Goal: Information Seeking & Learning: Learn about a topic

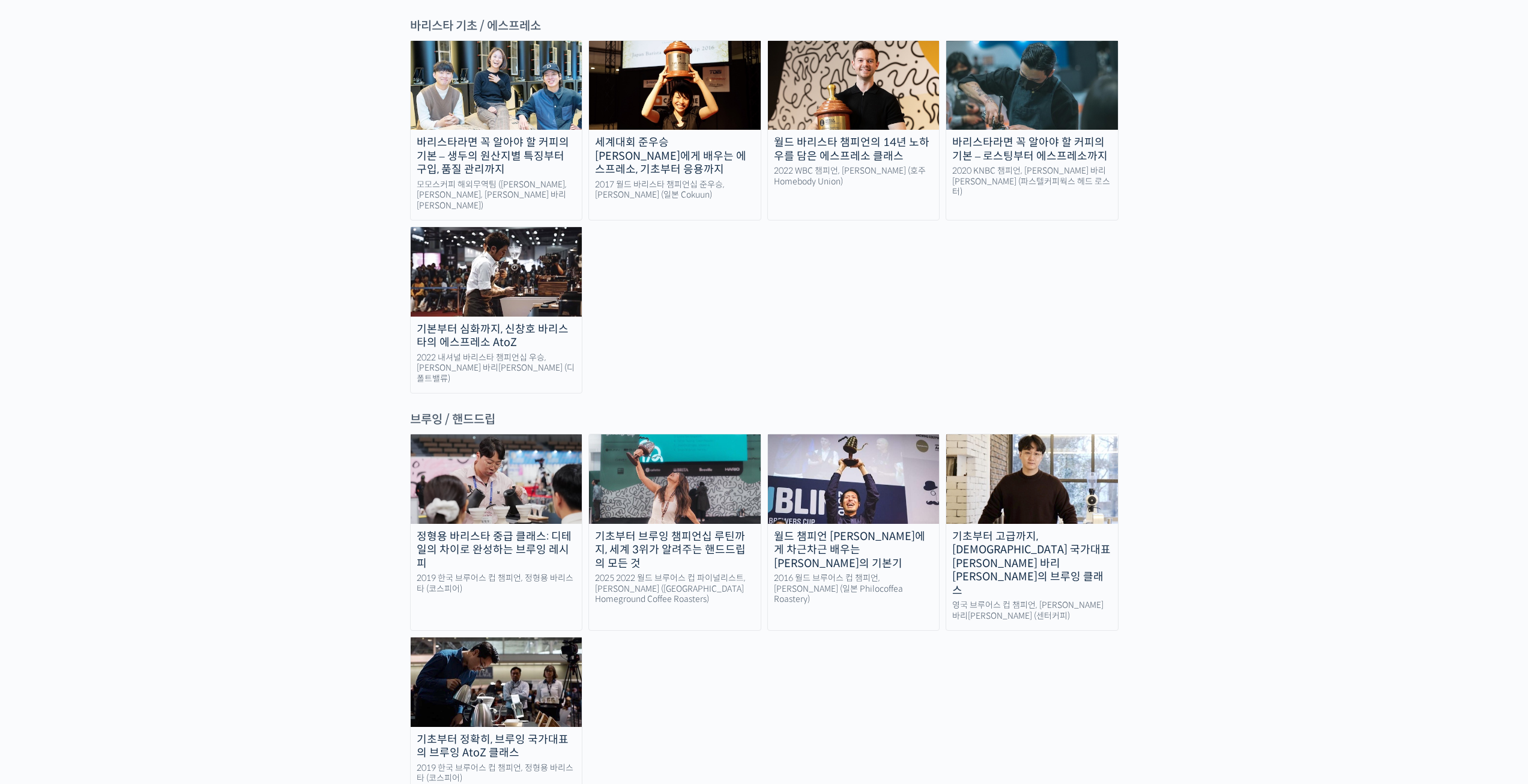
scroll to position [1681, 0]
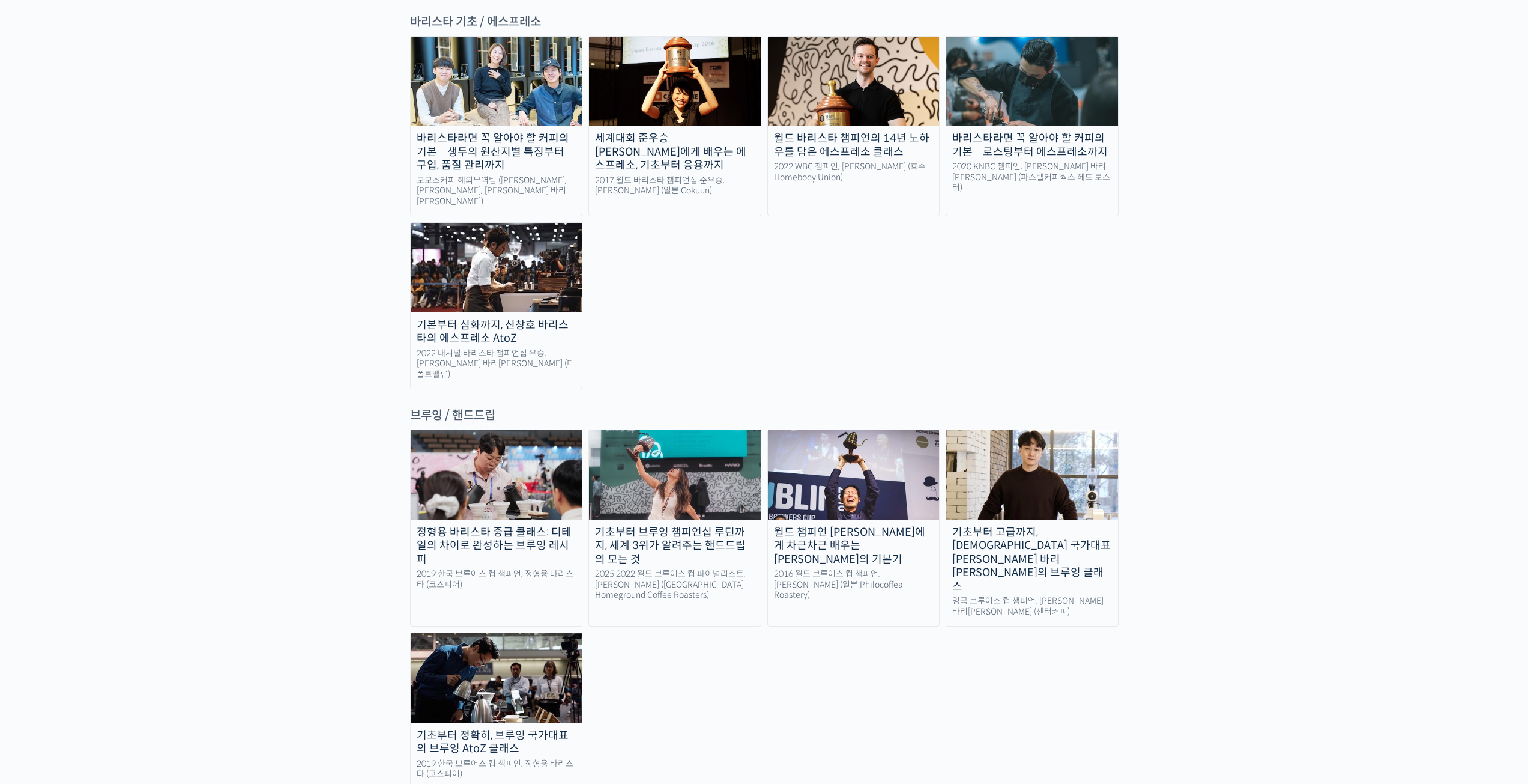
click at [1049, 430] on img at bounding box center [1032, 474] width 171 height 89
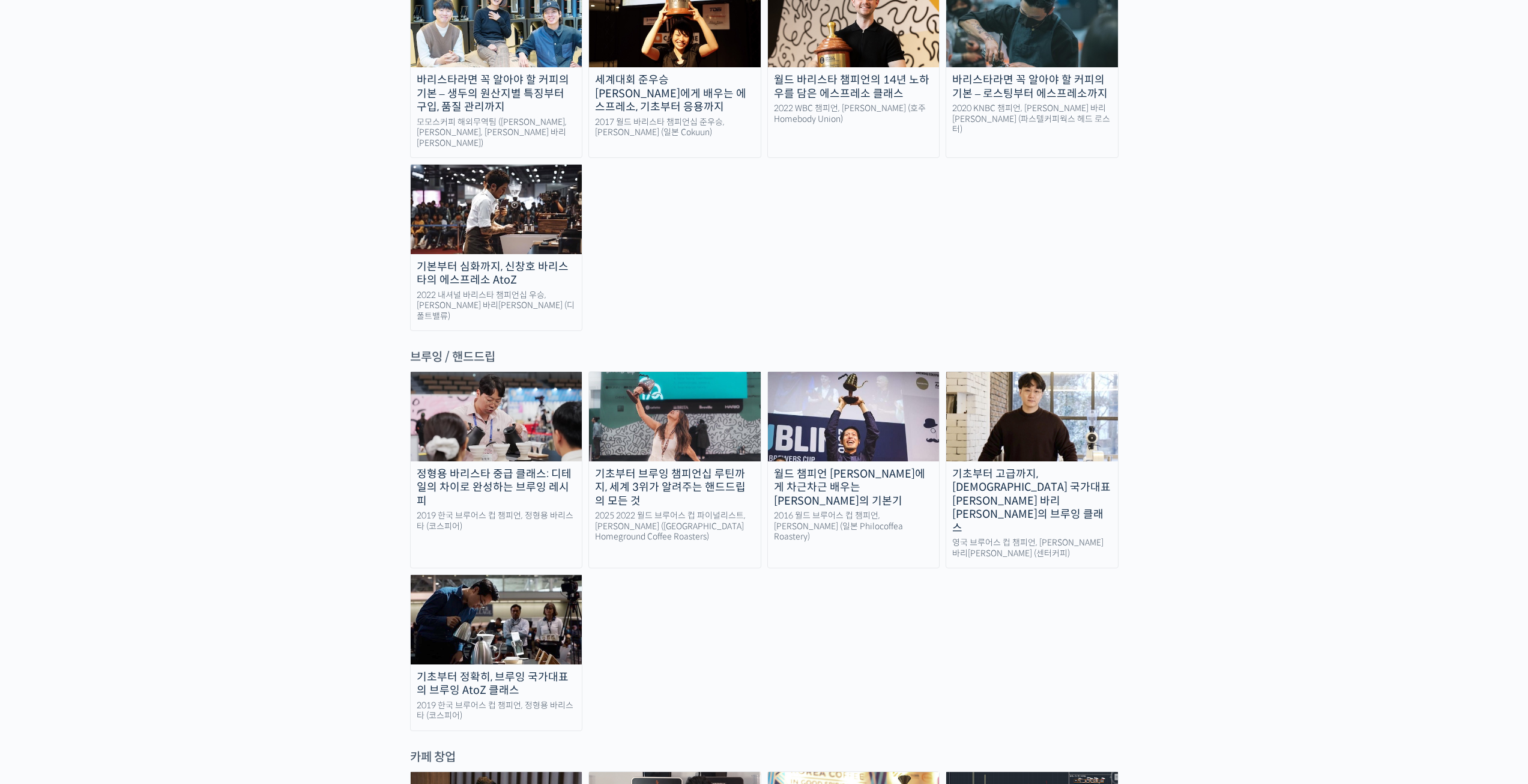
scroll to position [1741, 0]
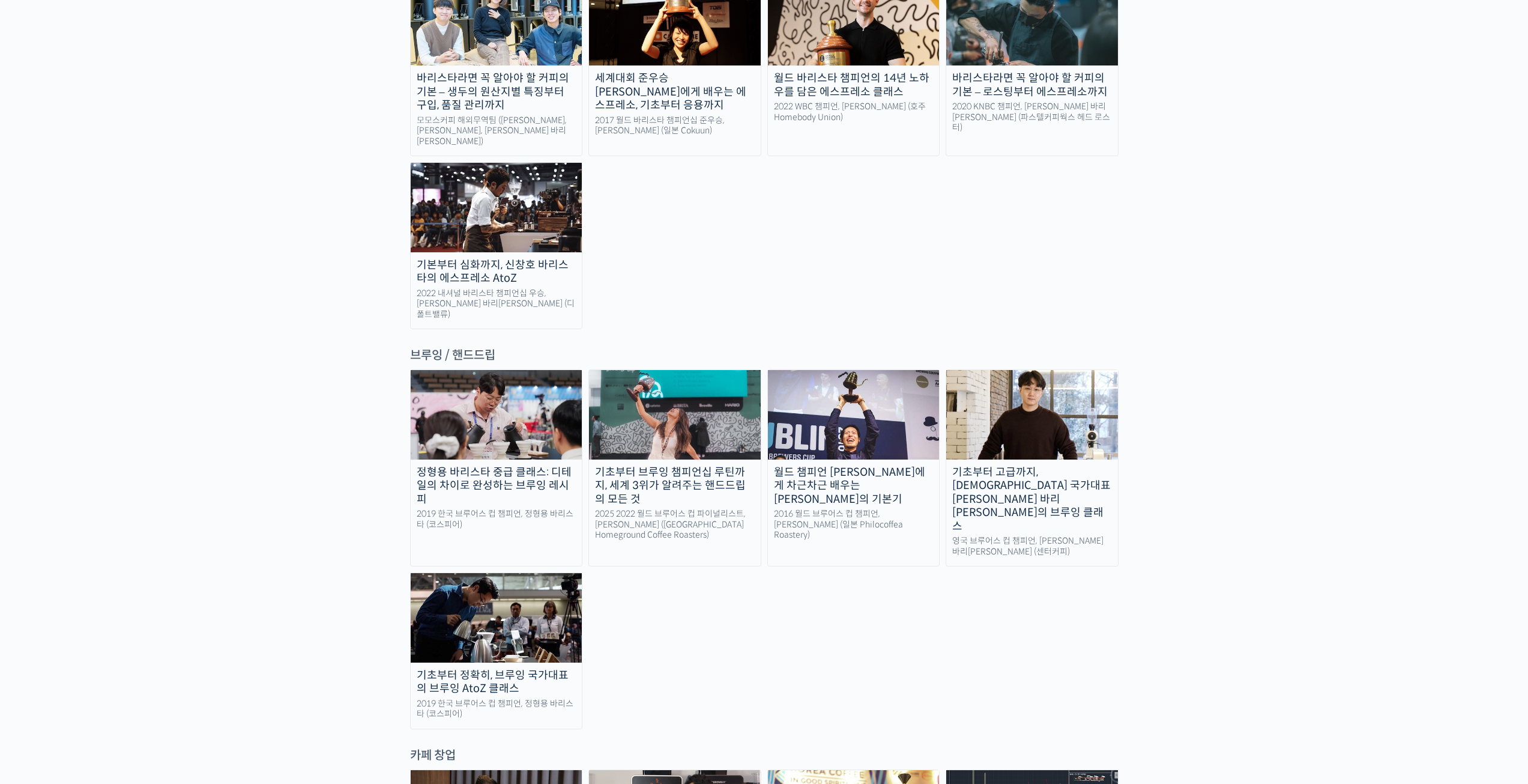
click at [539, 370] on img at bounding box center [496, 414] width 171 height 89
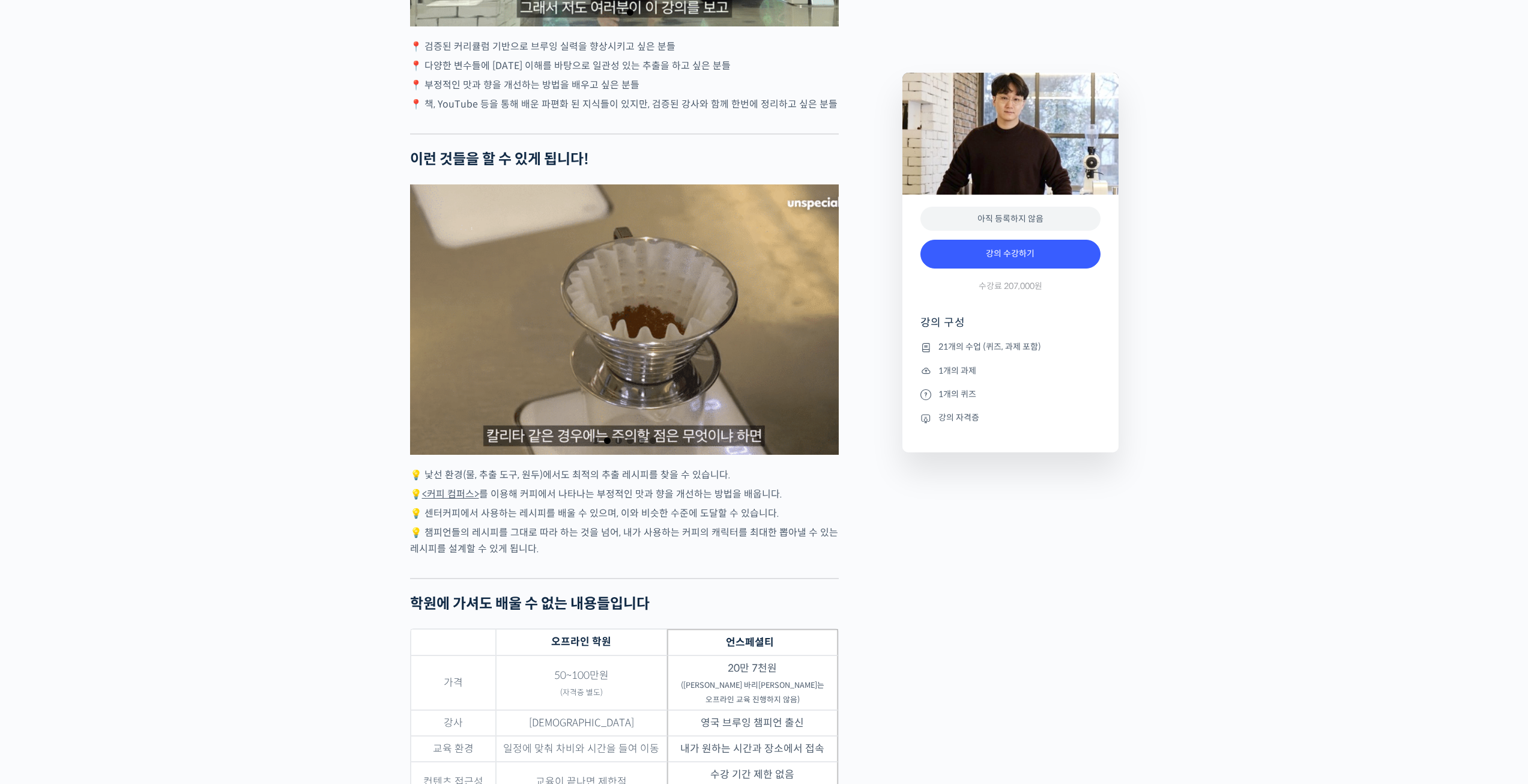
scroll to position [2282, 0]
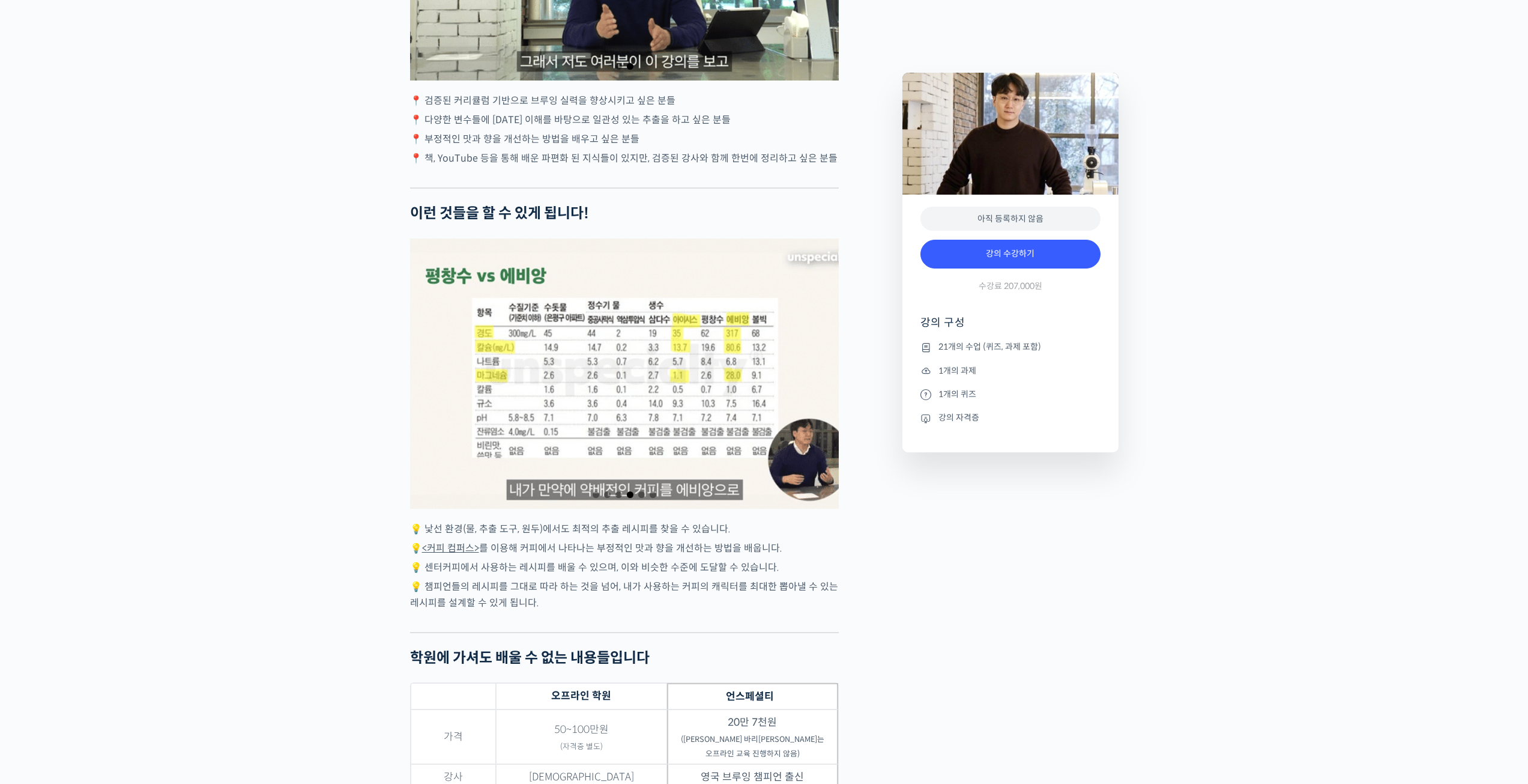
click at [572, 417] on div "4 / 6" at bounding box center [624, 373] width 429 height 271
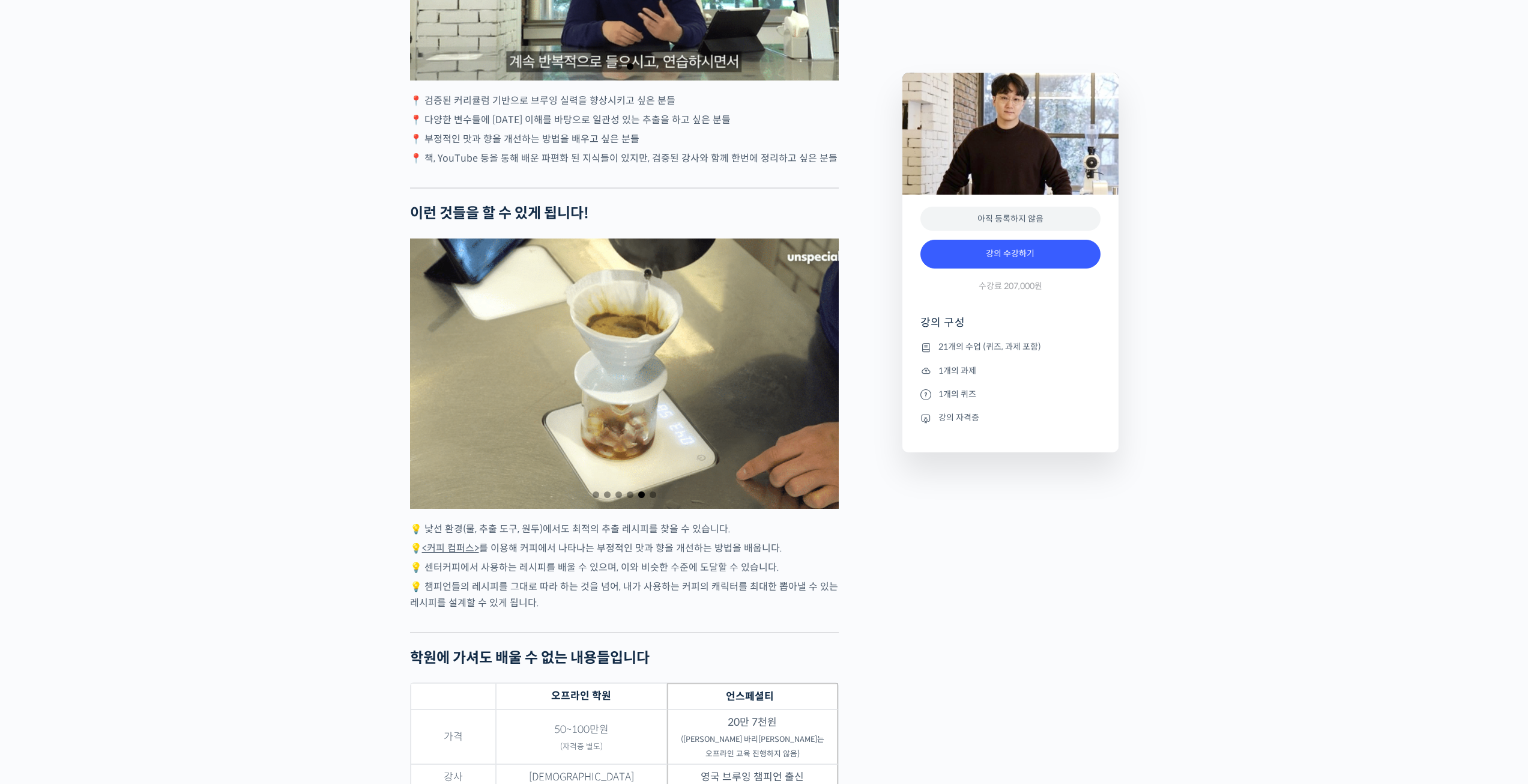
click at [633, 498] on span "Go to slide 4" at bounding box center [630, 494] width 7 height 7
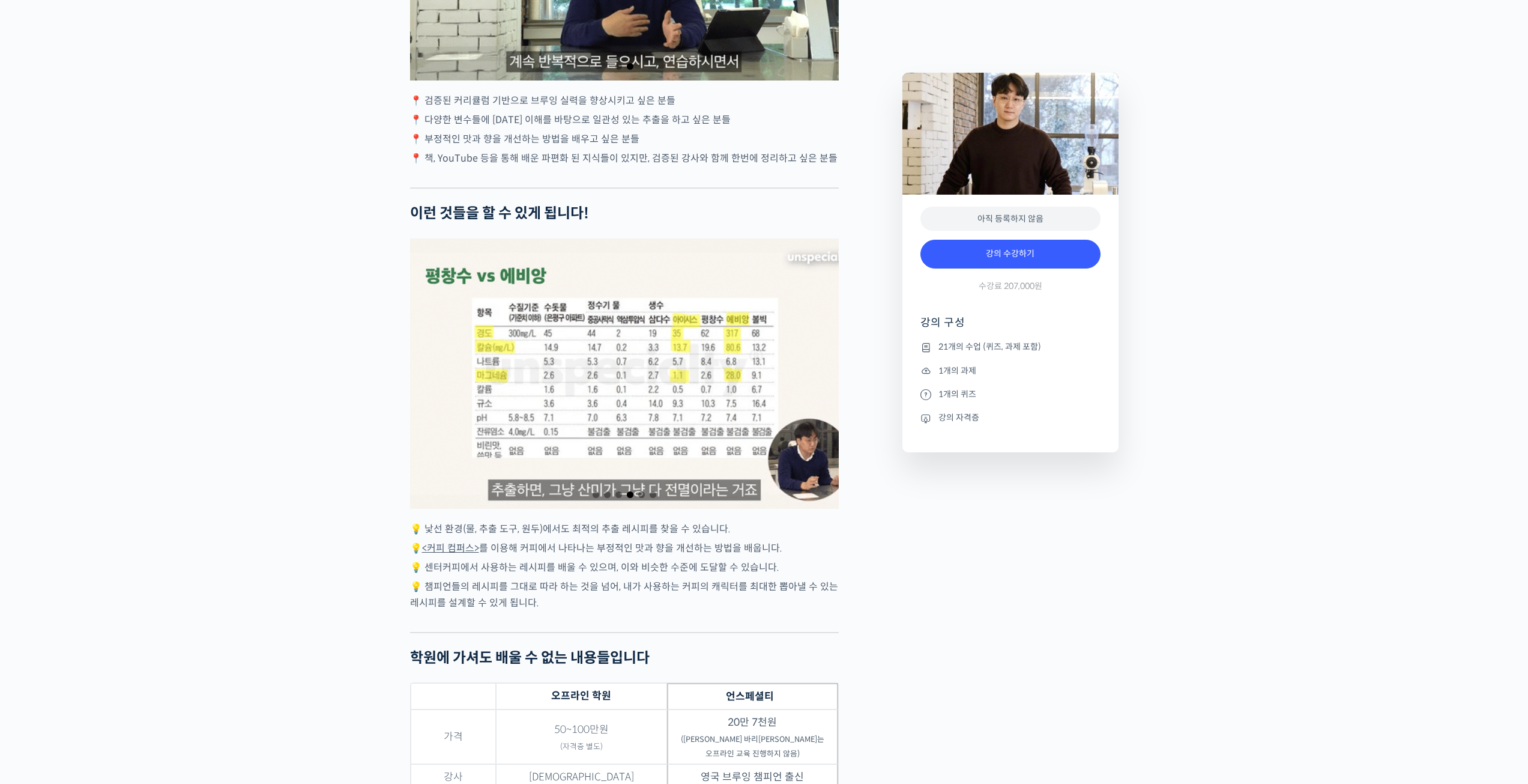
click at [629, 498] on span "Go to slide 4" at bounding box center [630, 494] width 7 height 7
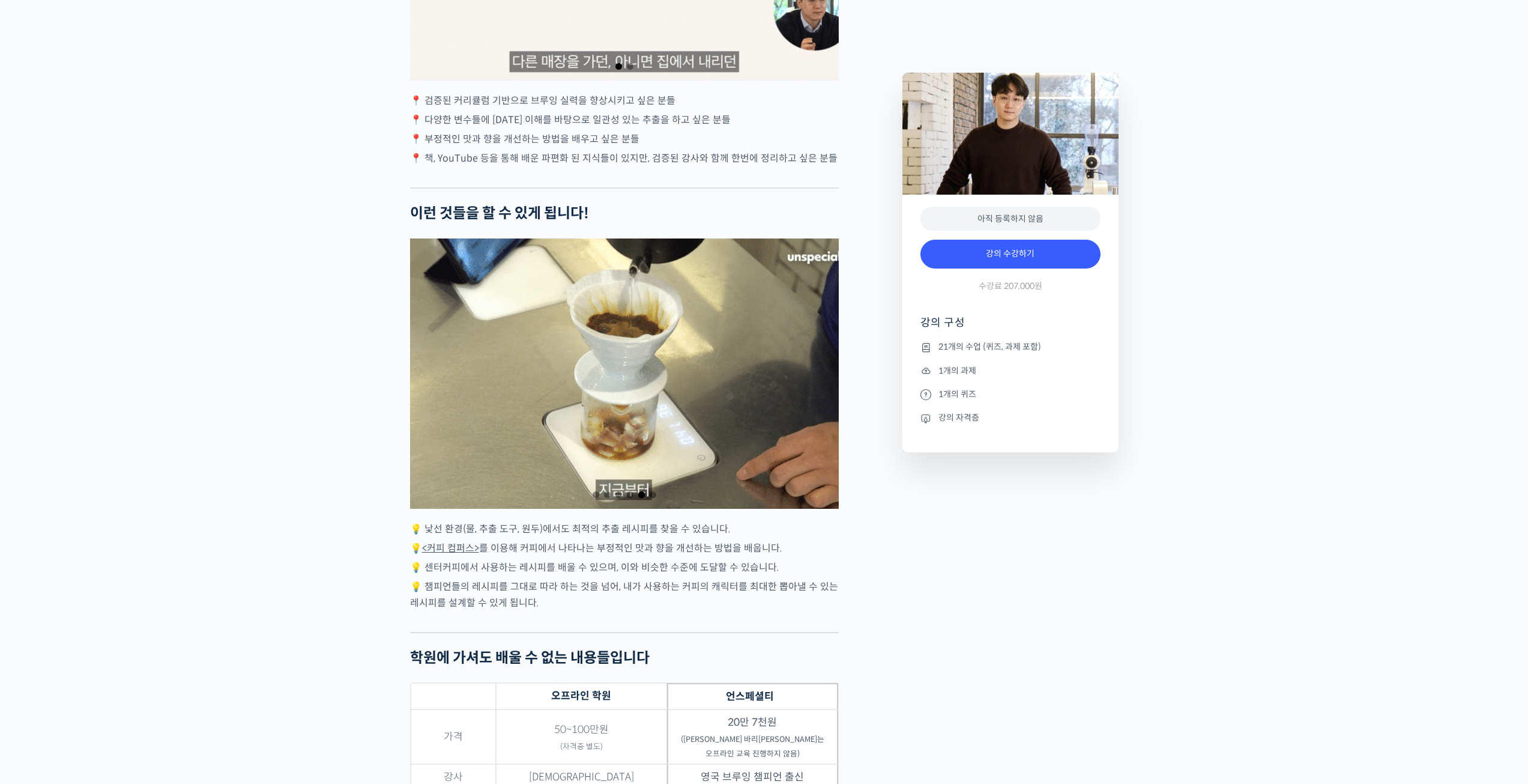
click at [629, 498] on span "Go to slide 4" at bounding box center [630, 494] width 7 height 7
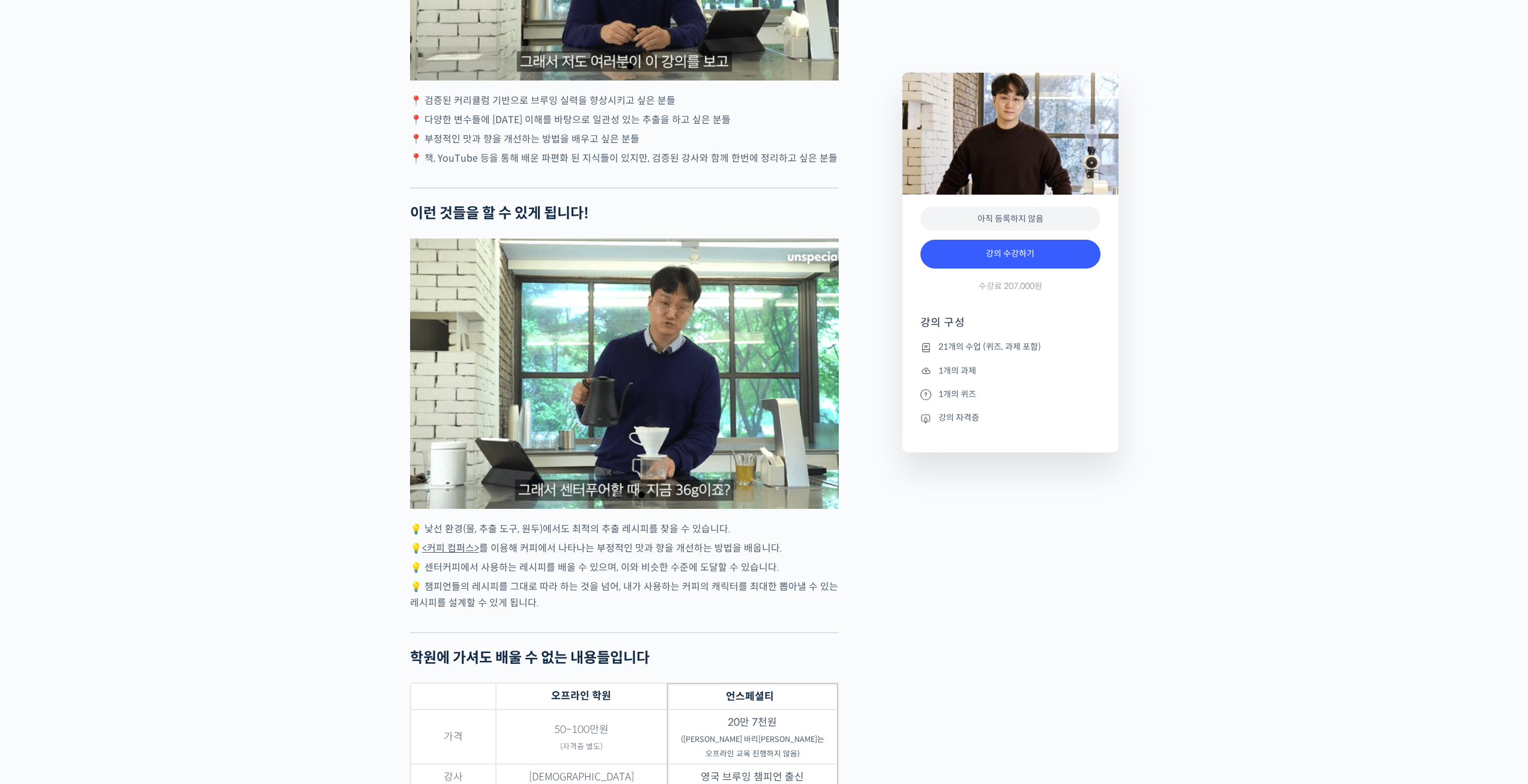
click at [629, 498] on span "Go to slide 4" at bounding box center [630, 494] width 7 height 7
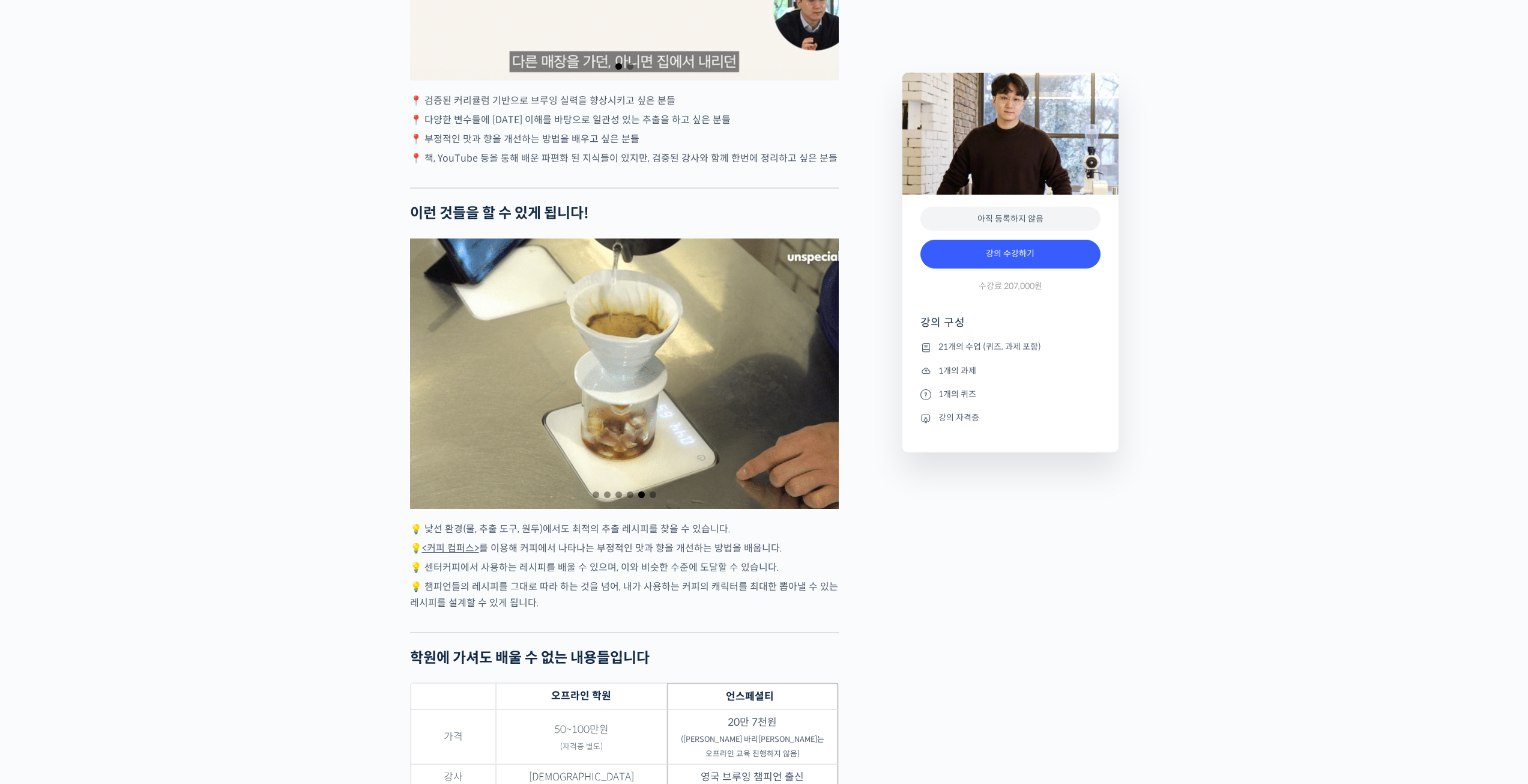
click at [629, 498] on span "Go to slide 4" at bounding box center [630, 494] width 7 height 7
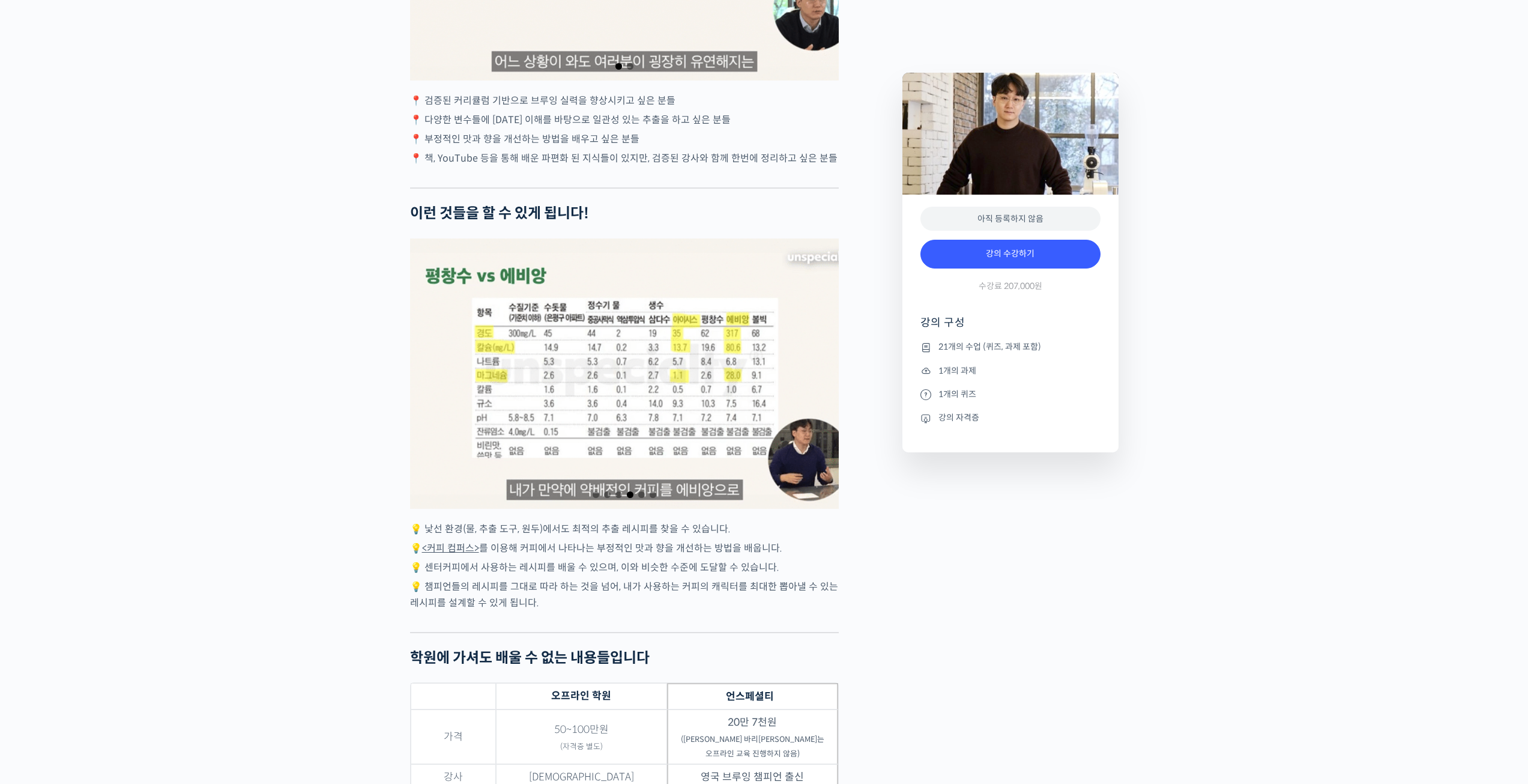
click at [656, 402] on div "4 / 6" at bounding box center [624, 373] width 429 height 271
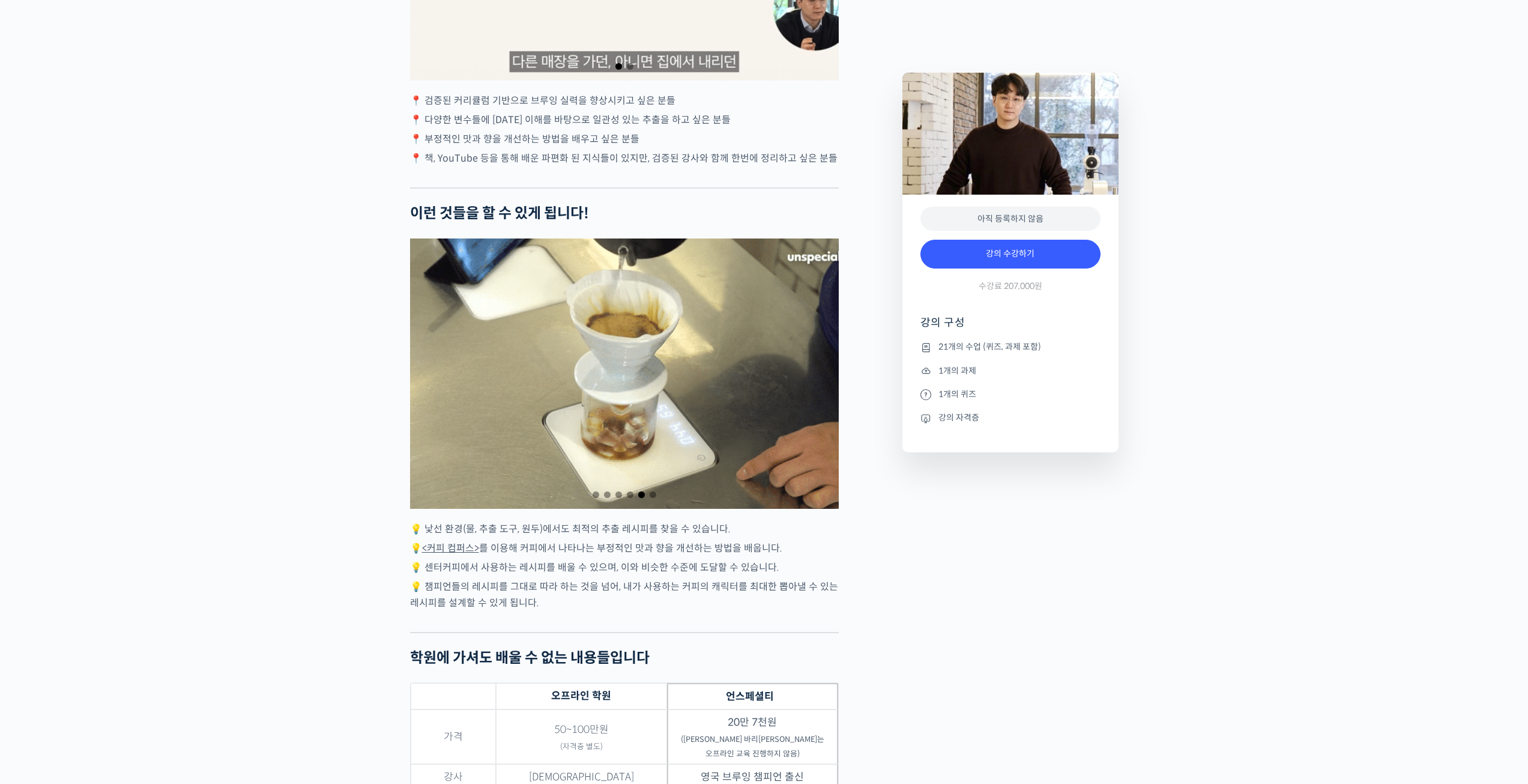
click at [631, 498] on span "Go to slide 4" at bounding box center [630, 494] width 7 height 7
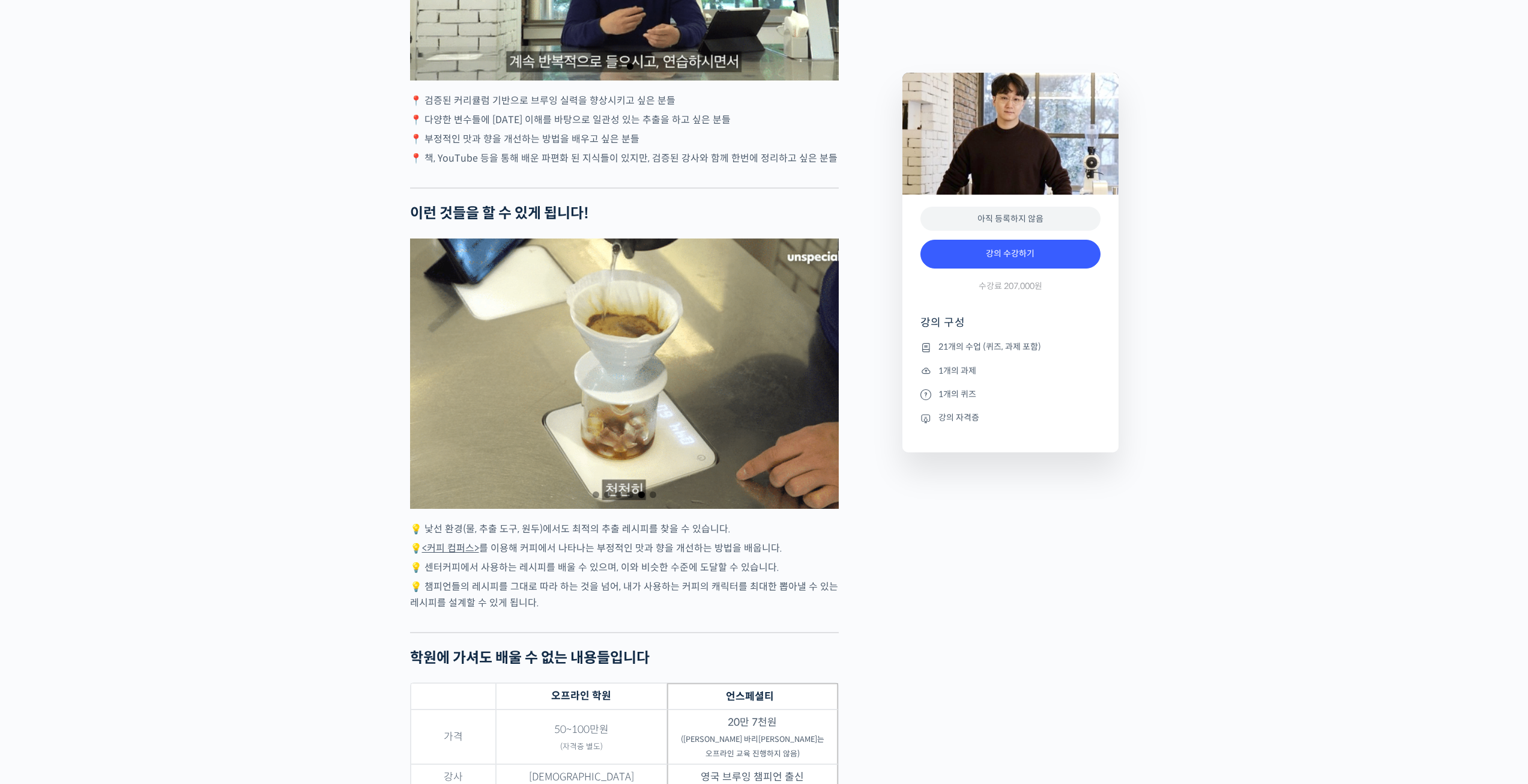
click at [631, 498] on span "Go to slide 4" at bounding box center [630, 494] width 7 height 7
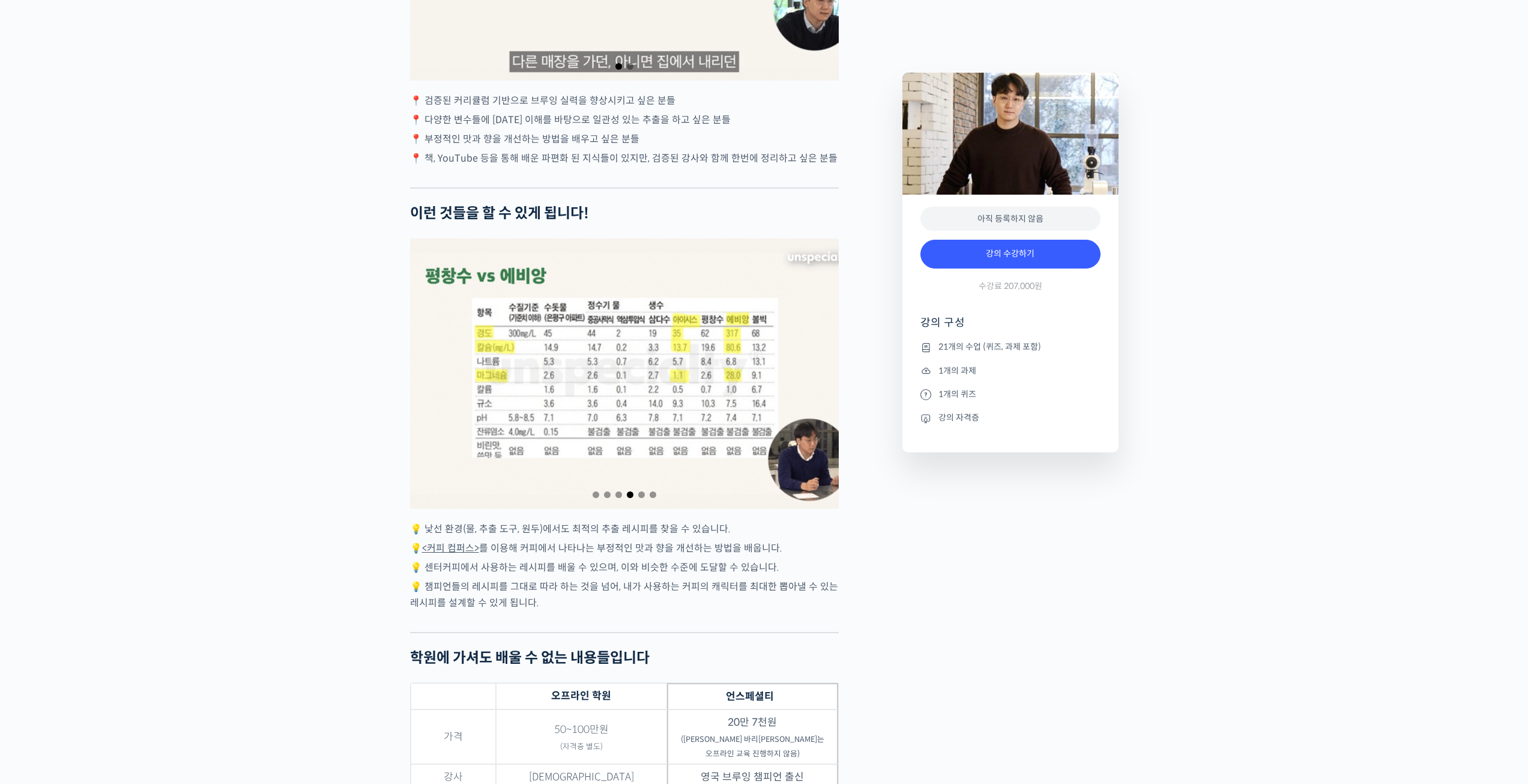
click at [631, 498] on span "Go to slide 4" at bounding box center [630, 494] width 7 height 7
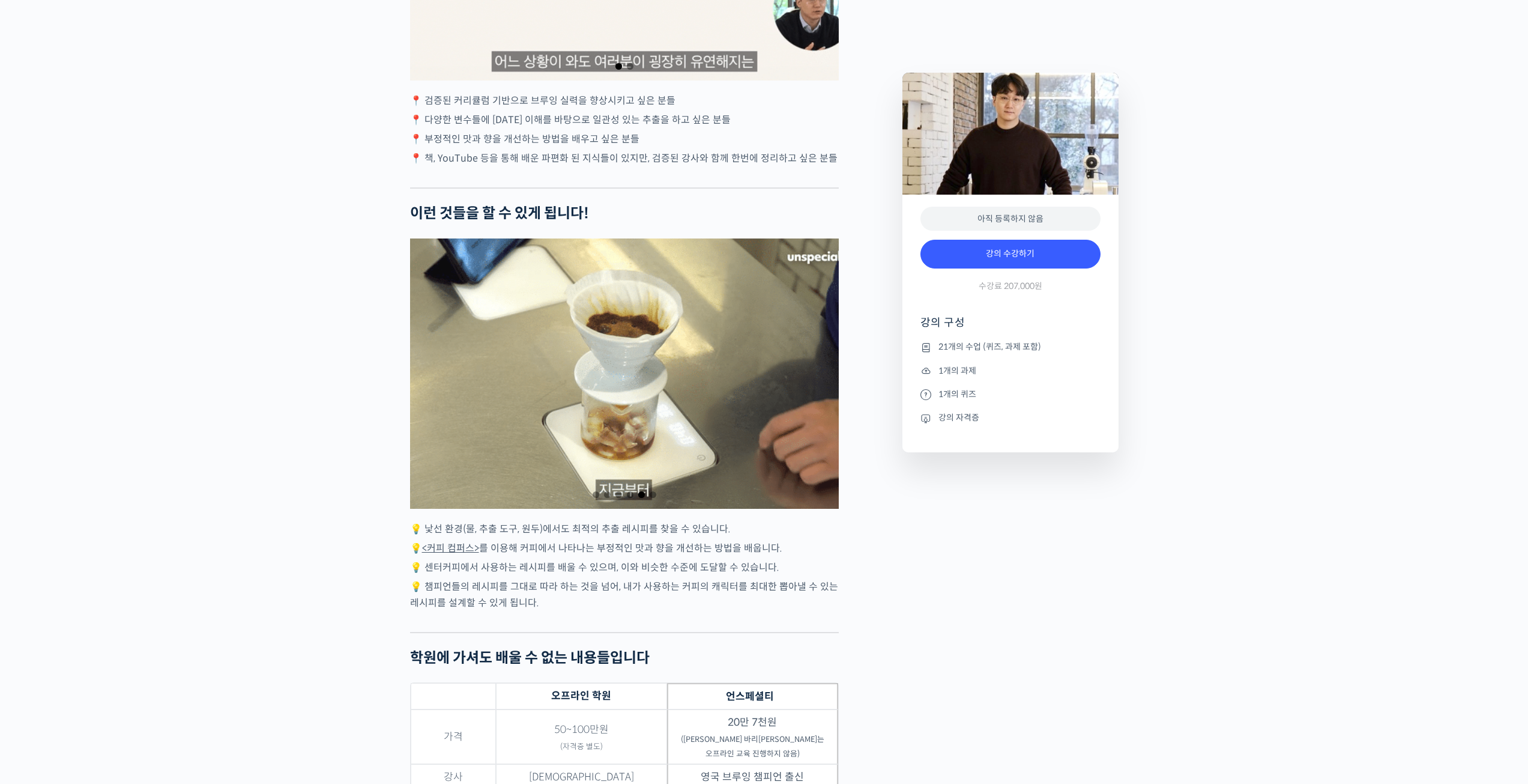
click at [631, 498] on span "Go to slide 4" at bounding box center [630, 494] width 7 height 7
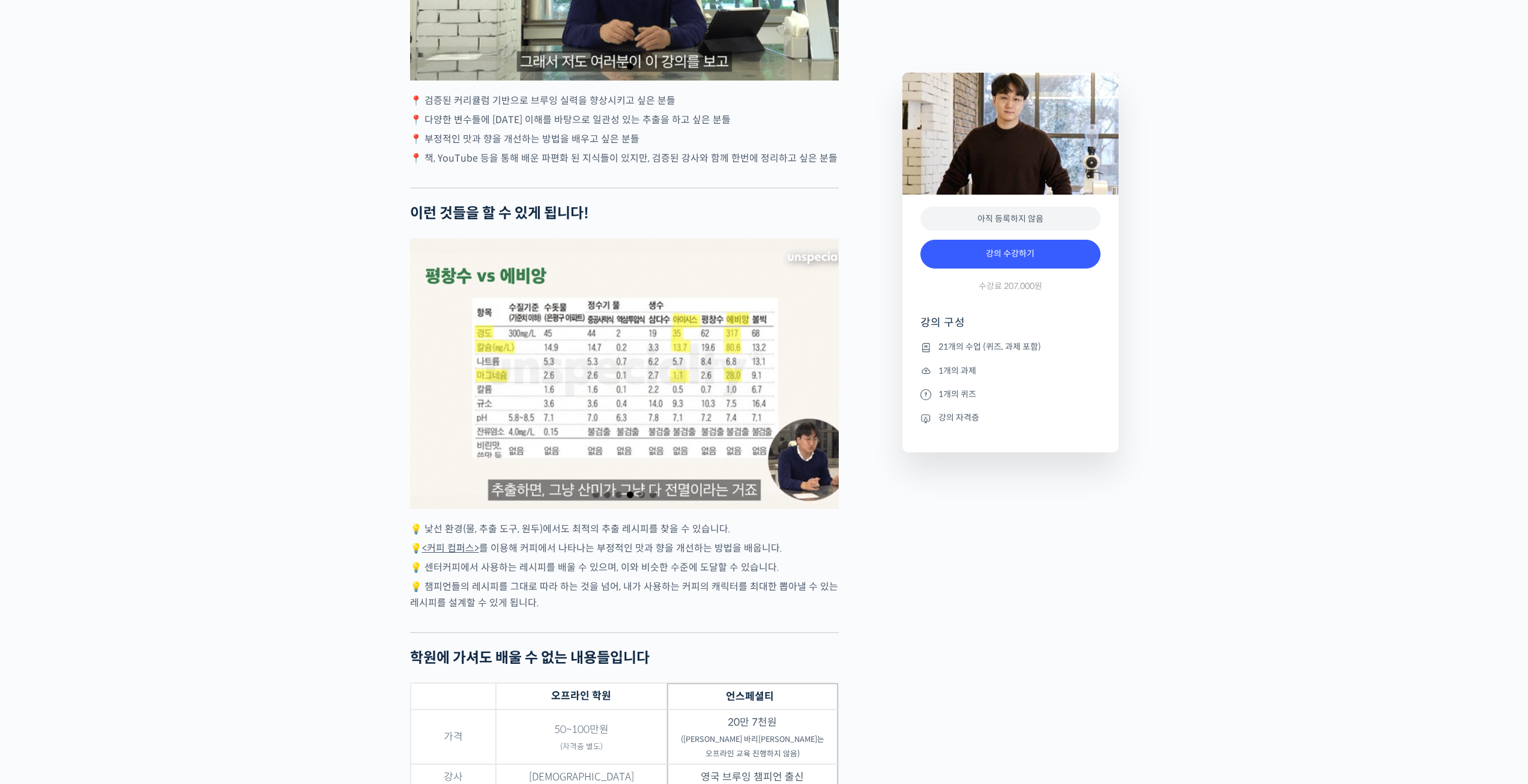
click at [631, 498] on span "Go to slide 4" at bounding box center [630, 494] width 7 height 7
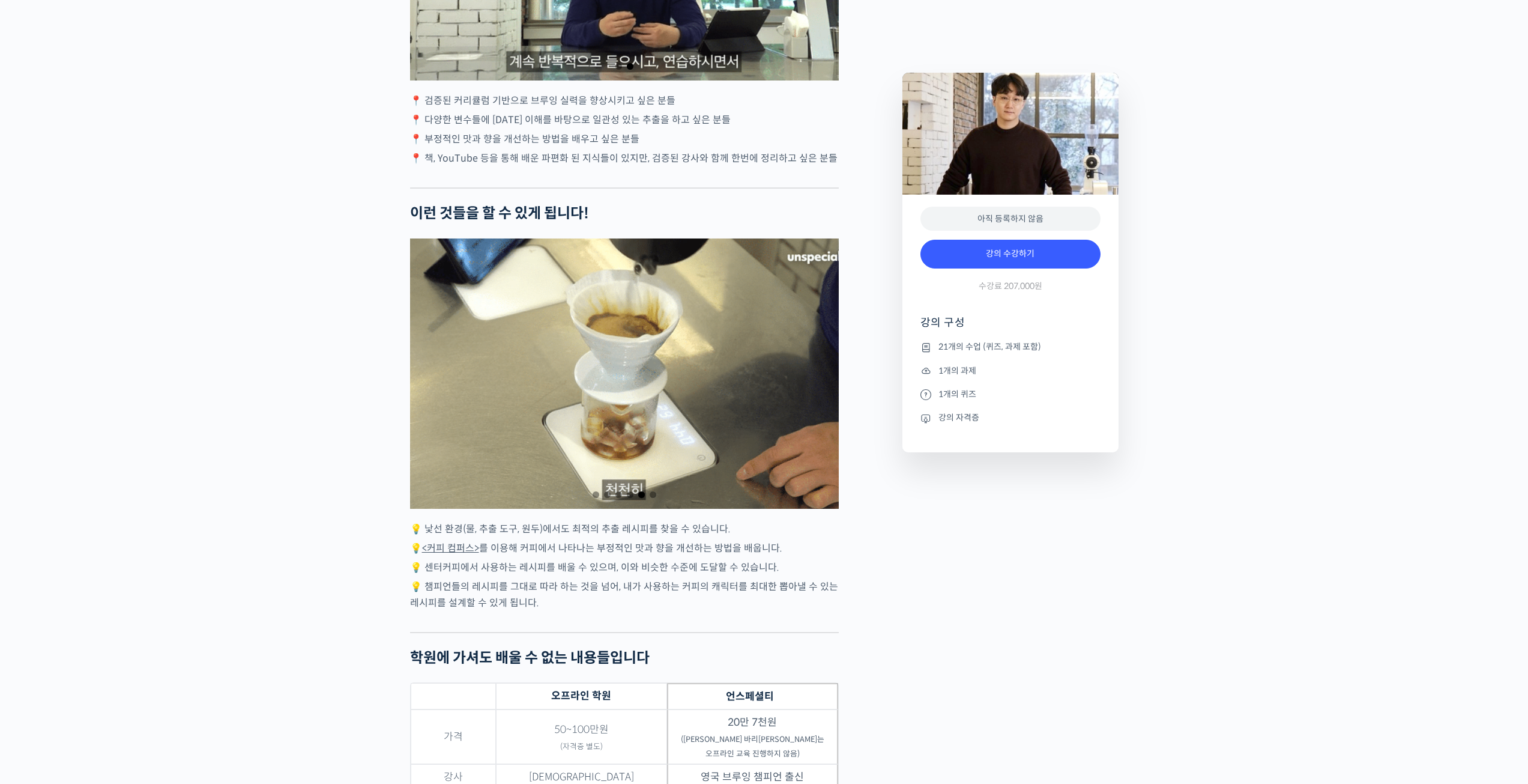
click at [631, 498] on span "Go to slide 4" at bounding box center [630, 494] width 7 height 7
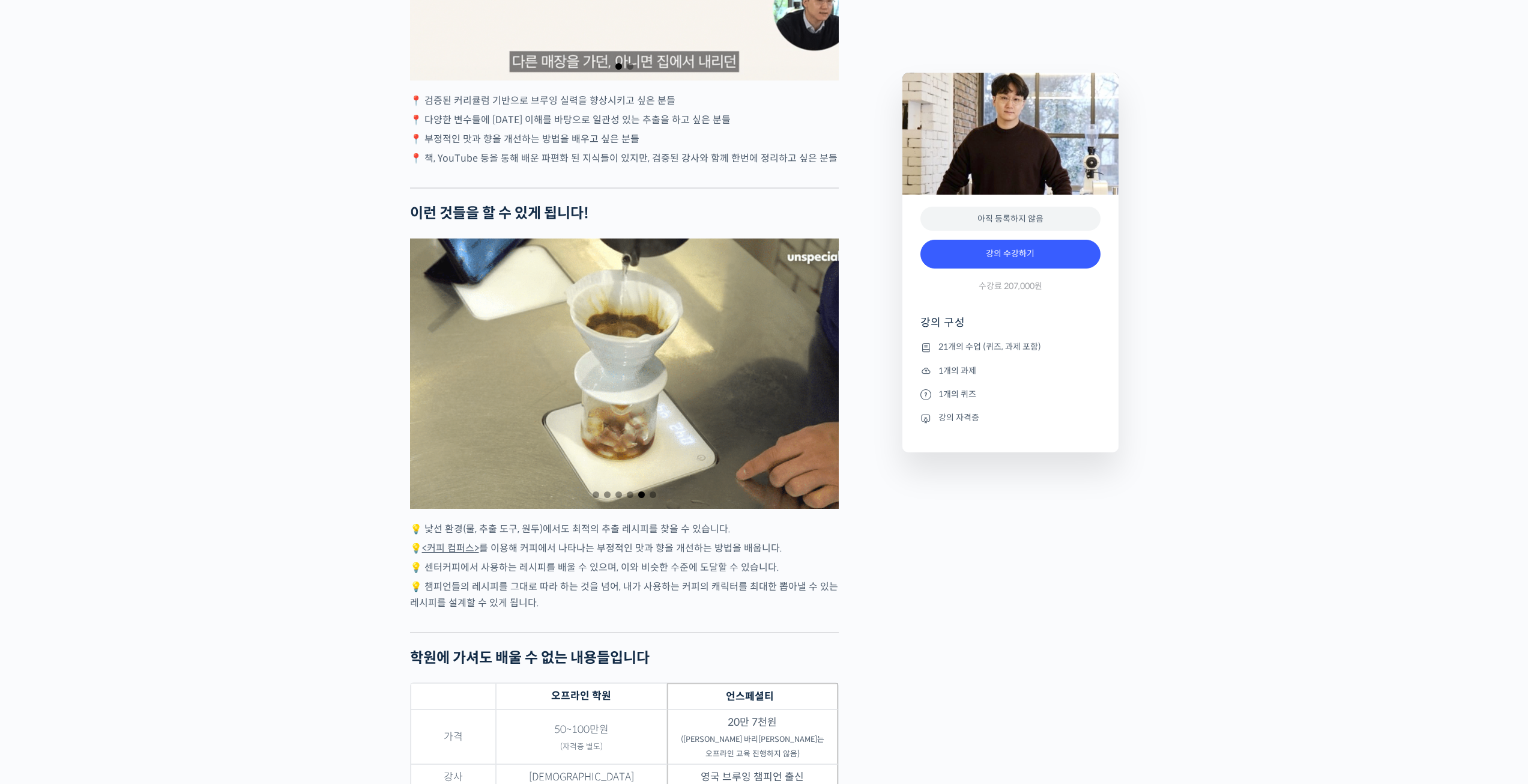
click at [631, 498] on span "Go to slide 4" at bounding box center [630, 494] width 7 height 7
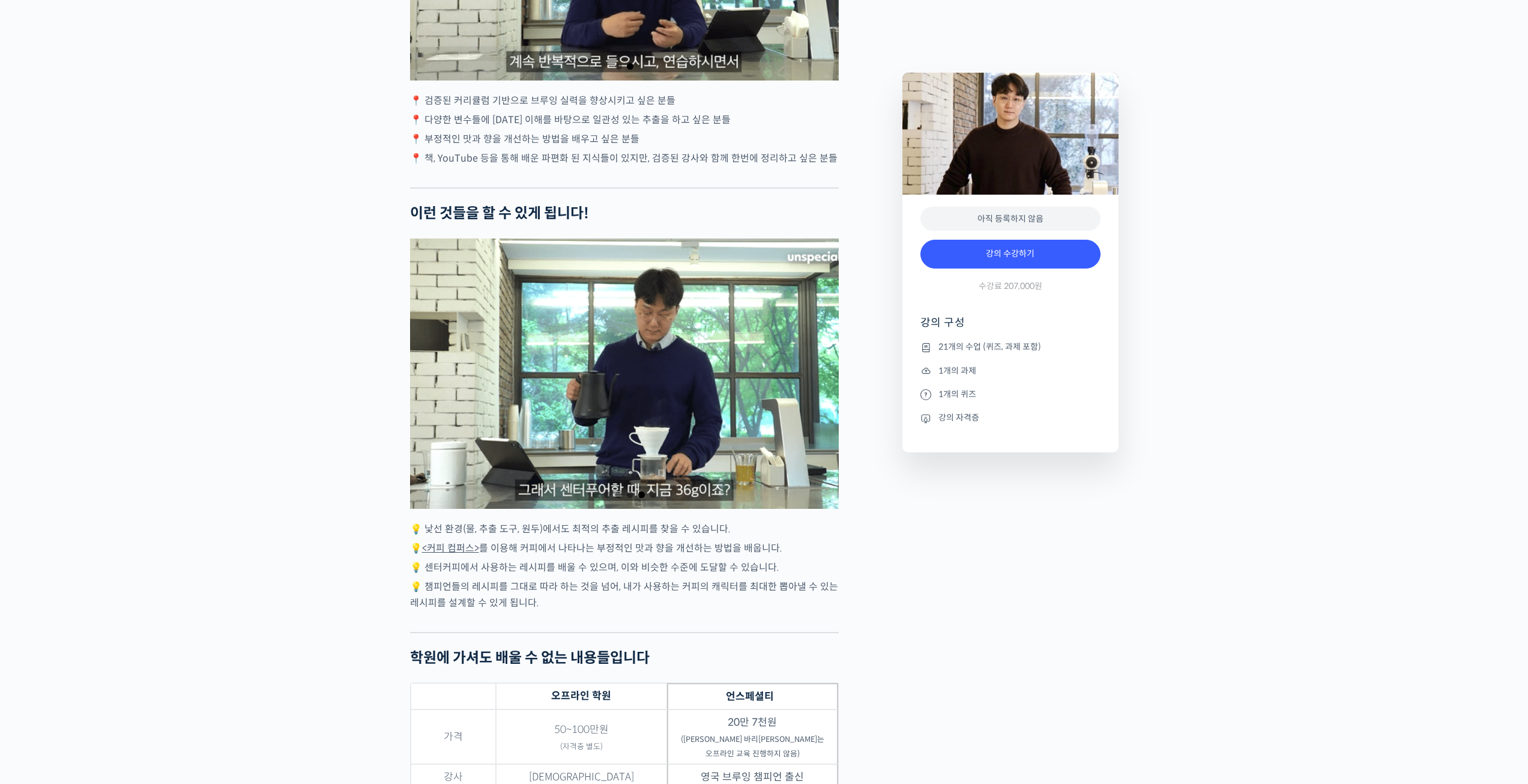
click at [631, 498] on span "Go to slide 4" at bounding box center [630, 494] width 7 height 7
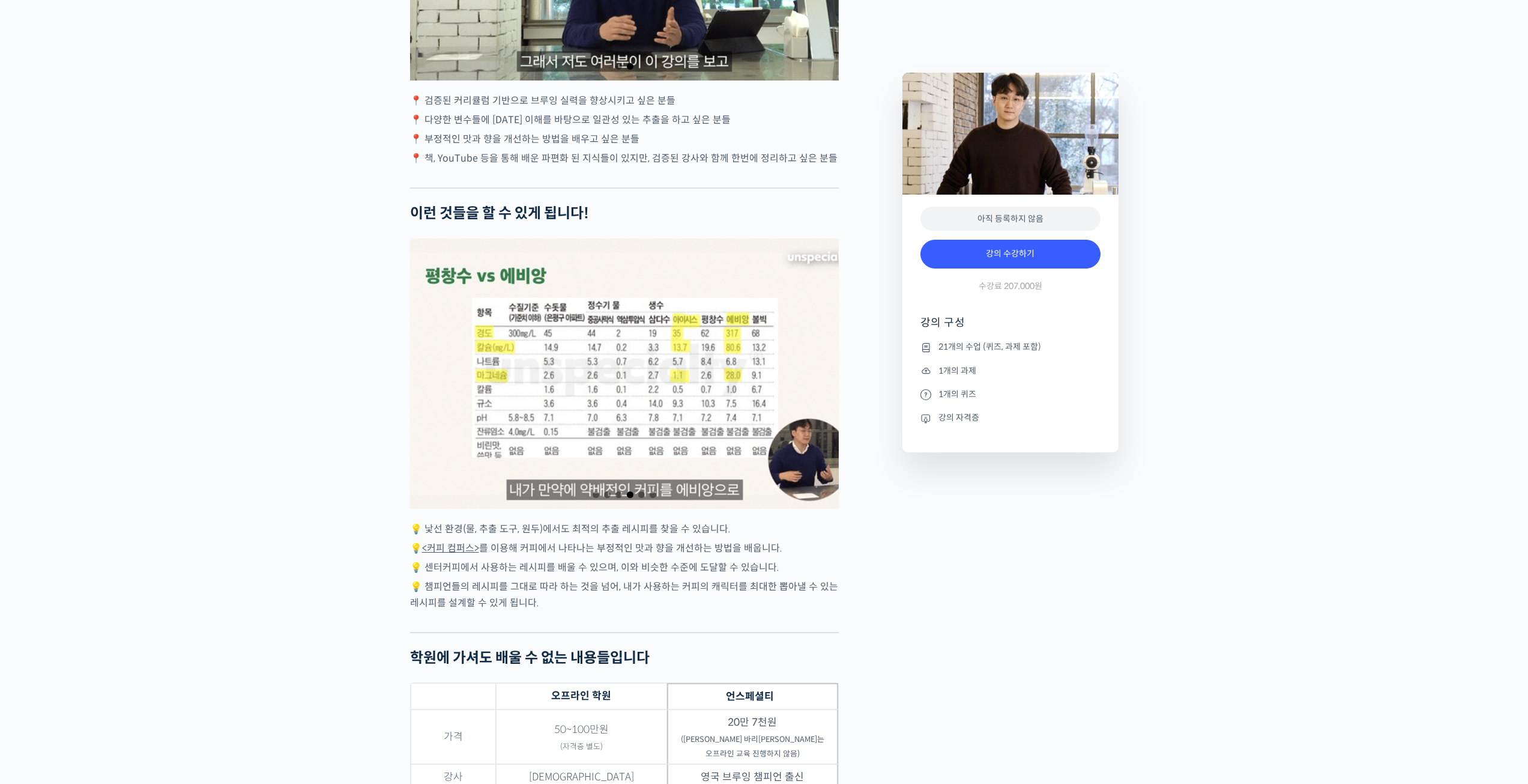
click at [631, 498] on span "Go to slide 4" at bounding box center [630, 494] width 7 height 7
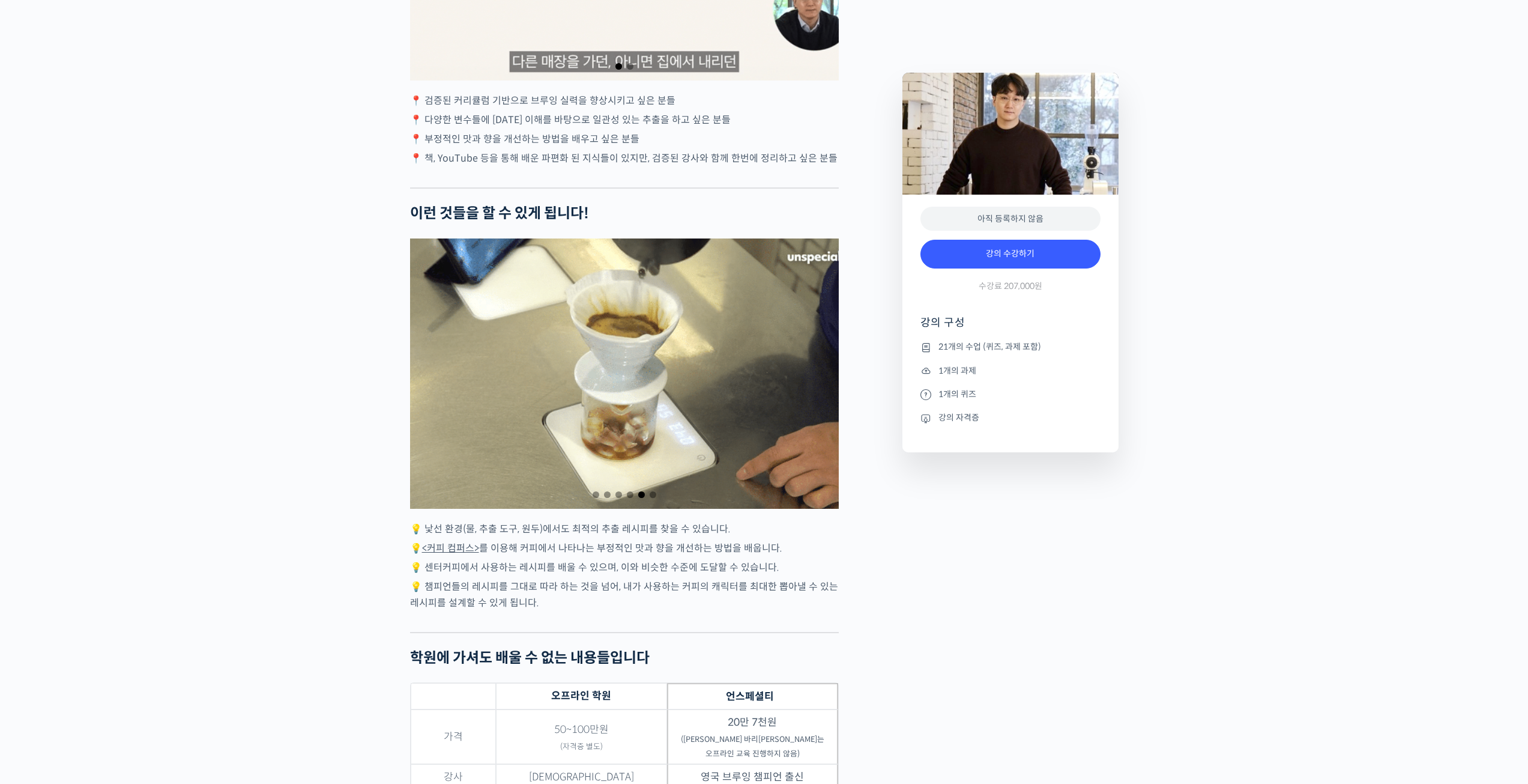
click at [631, 498] on span "Go to slide 4" at bounding box center [630, 494] width 7 height 7
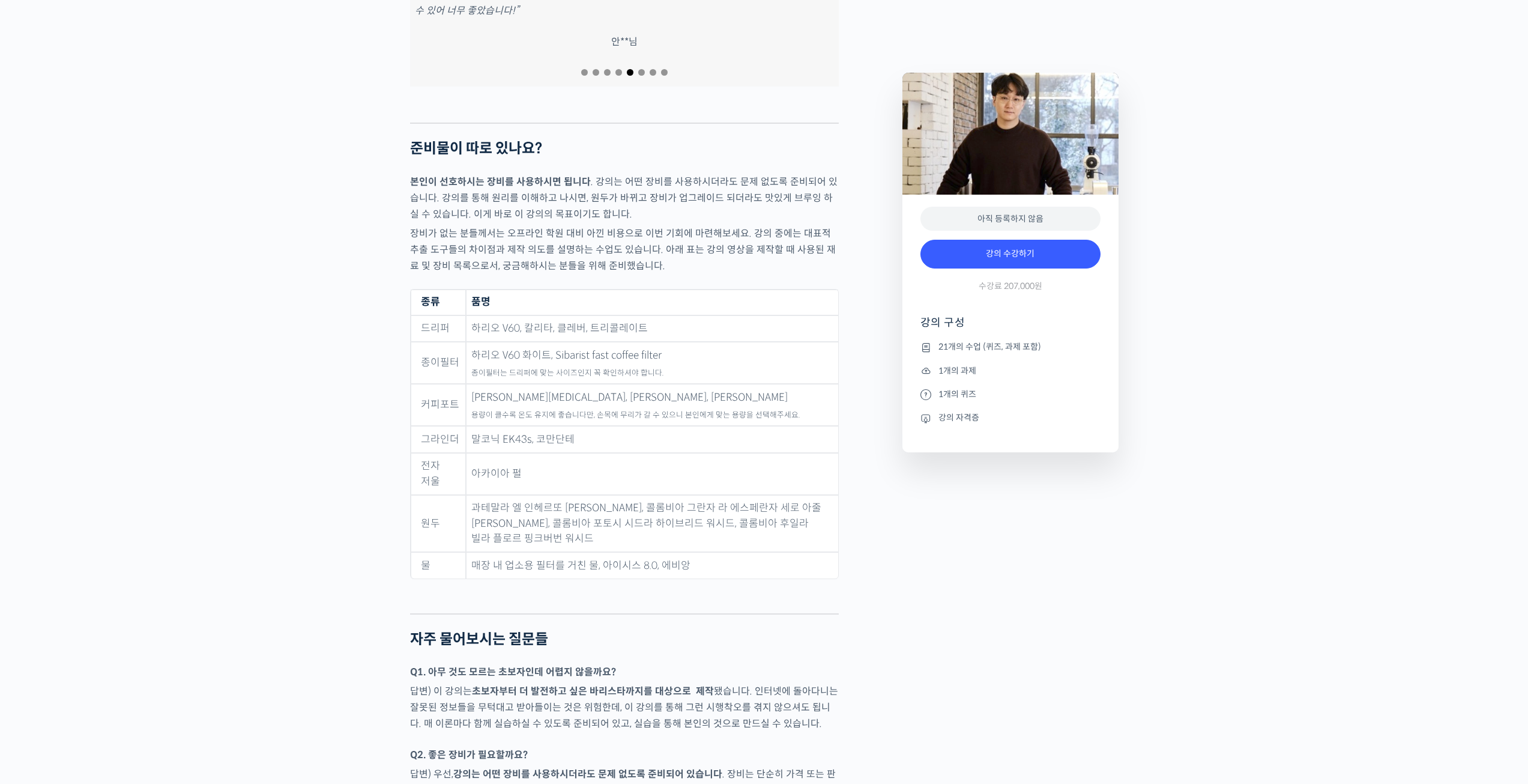
scroll to position [4683, 0]
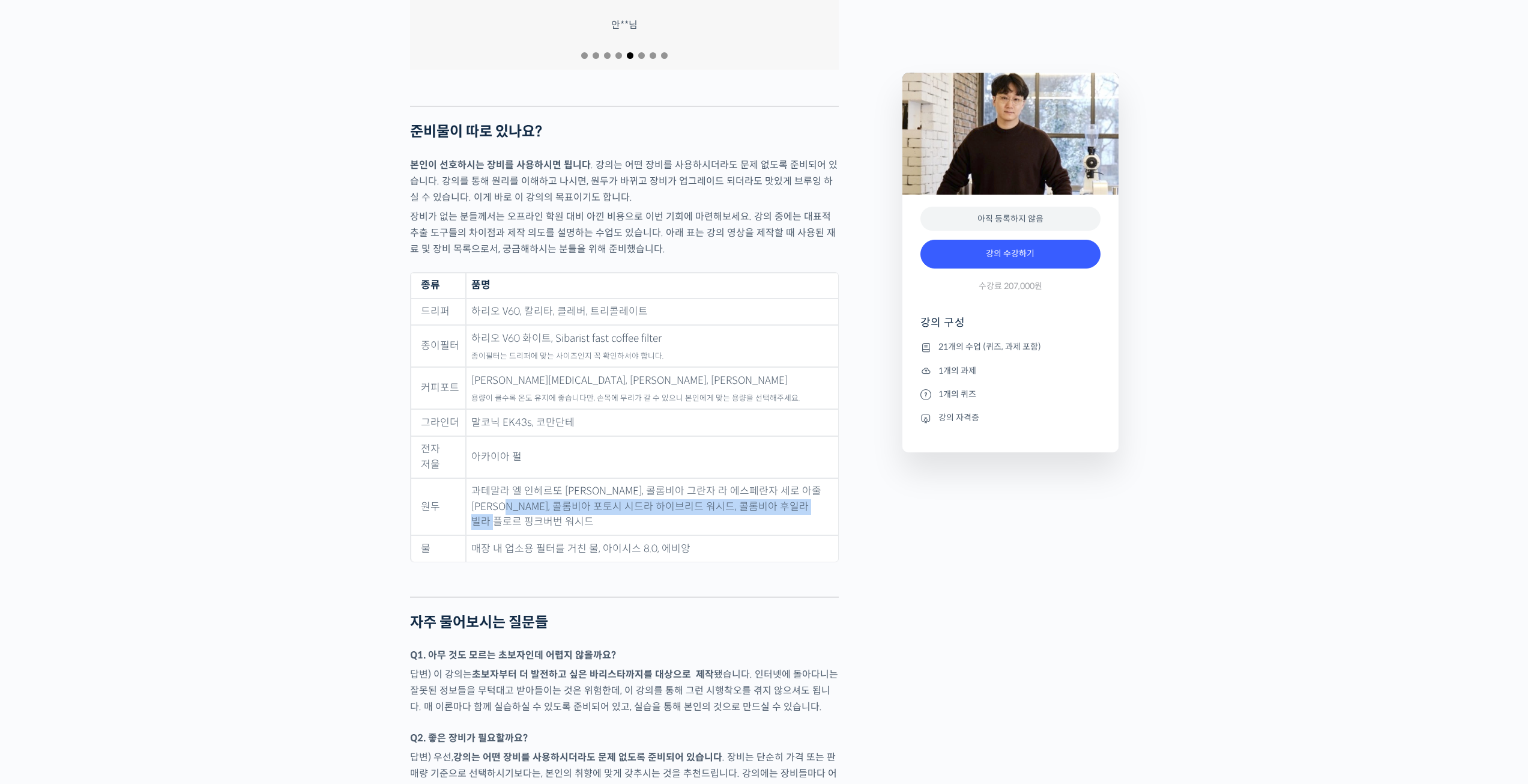
drag, startPoint x: 547, startPoint y: 462, endPoint x: 546, endPoint y: 484, distance: 22.0
click at [546, 484] on td "과테말라 엘 인헤르또 파카마라 워시드, 콜롬비아 그란자 라 에스페란자 세로 아줄 게이샤 허니, 콜롬비아 포토시 시드라 하이브리드 워시드, 콜롬…" at bounding box center [652, 506] width 372 height 57
drag, startPoint x: 547, startPoint y: 447, endPoint x: 547, endPoint y: 481, distance: 34.0
click at [547, 481] on td "과테말라 엘 인헤르또 파카마라 워시드, 콜롬비아 그란자 라 에스페란자 세로 아줄 게이샤 허니, 콜롬비아 포토시 시드라 하이브리드 워시드, 콜롬…" at bounding box center [652, 506] width 372 height 57
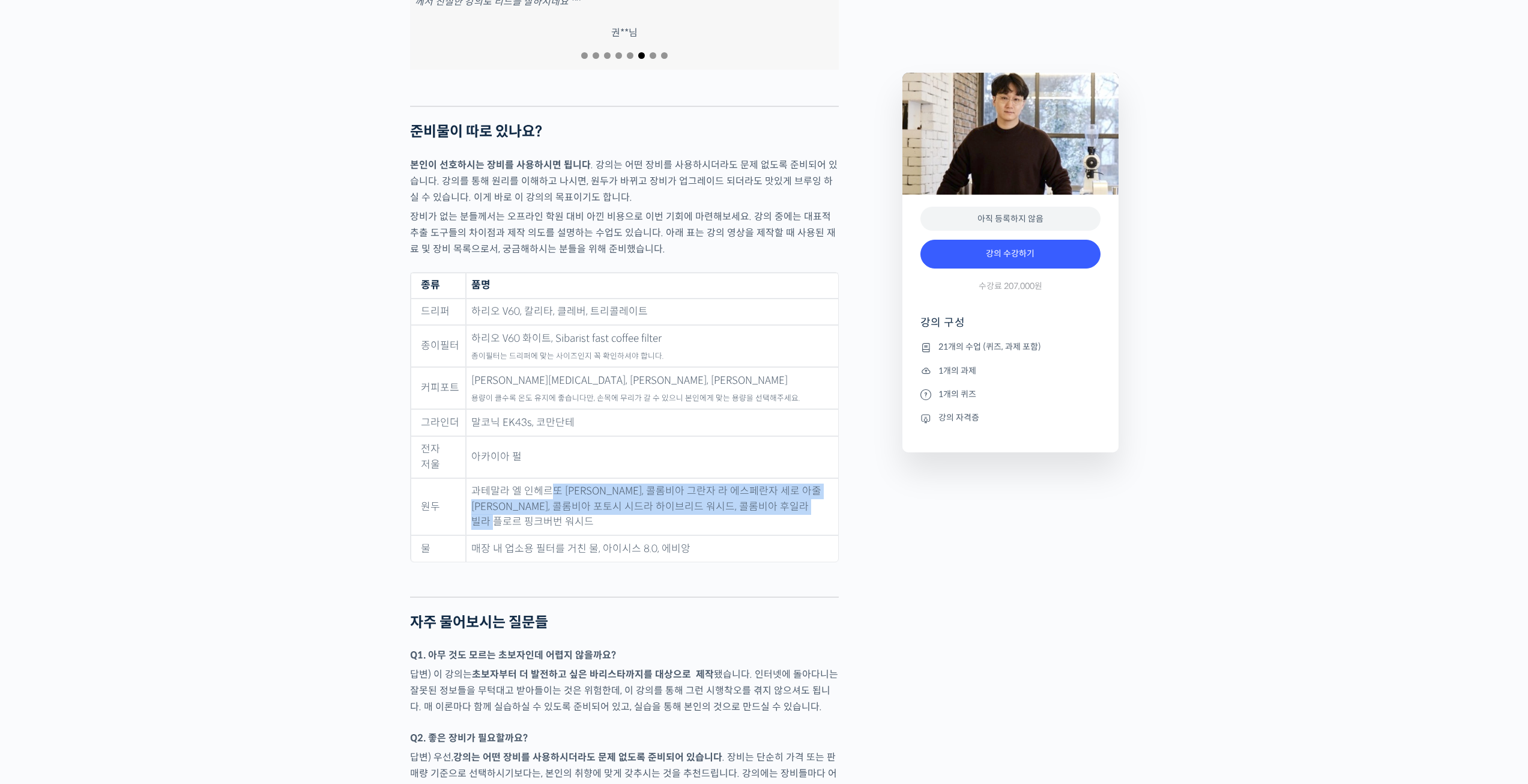
click at [547, 481] on td "과테말라 엘 인헤르또 파카마라 워시드, 콜롬비아 그란자 라 에스페란자 세로 아줄 게이샤 허니, 콜롬비아 포토시 시드라 하이브리드 워시드, 콜롬…" at bounding box center [652, 506] width 372 height 57
drag, startPoint x: 546, startPoint y: 452, endPoint x: 546, endPoint y: 479, distance: 27.0
click at [546, 479] on td "과테말라 엘 인헤르또 파카마라 워시드, 콜롬비아 그란자 라 에스페란자 세로 아줄 게이샤 허니, 콜롬비아 포토시 시드라 하이브리드 워시드, 콜롬…" at bounding box center [652, 506] width 372 height 57
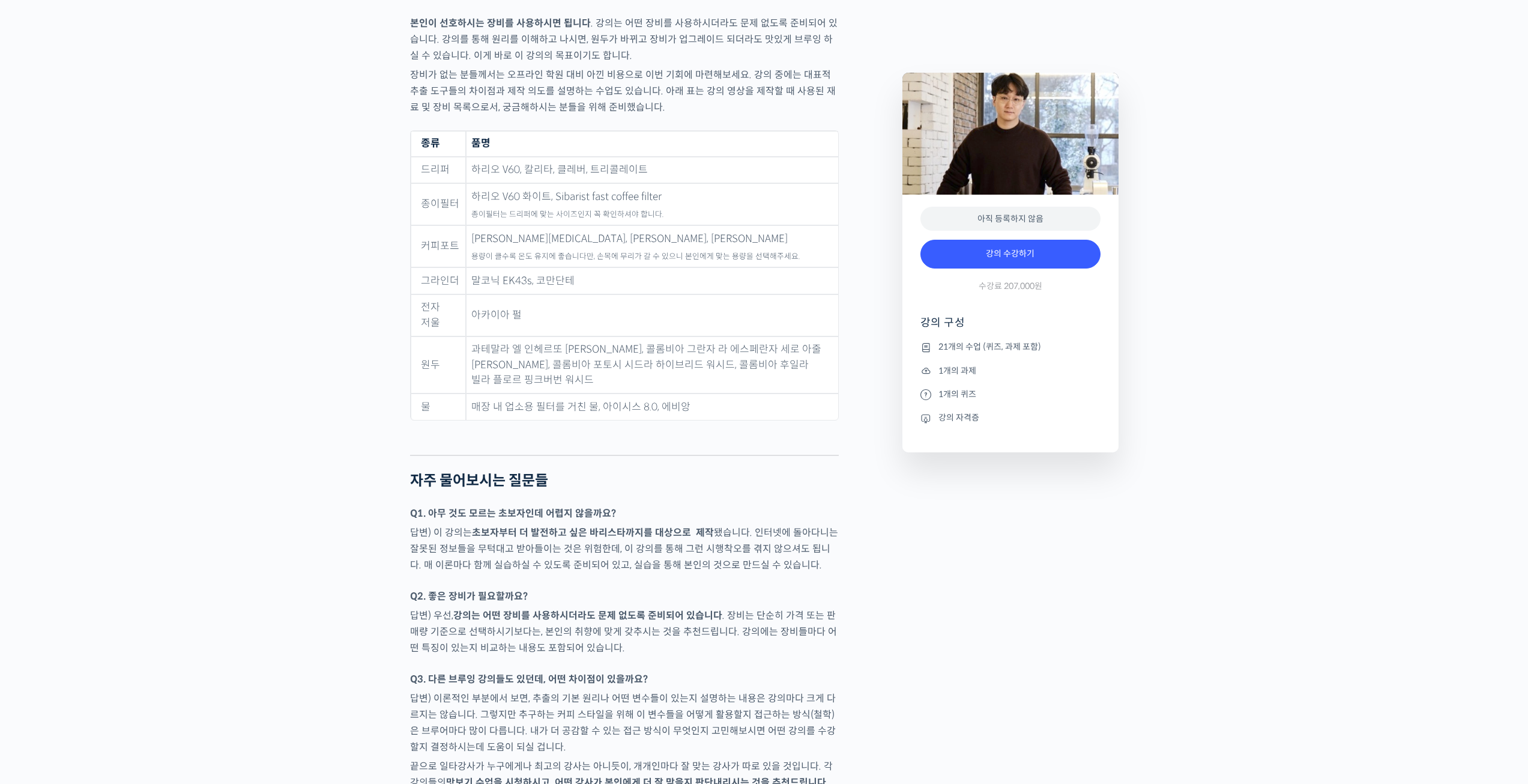
scroll to position [4983, 0]
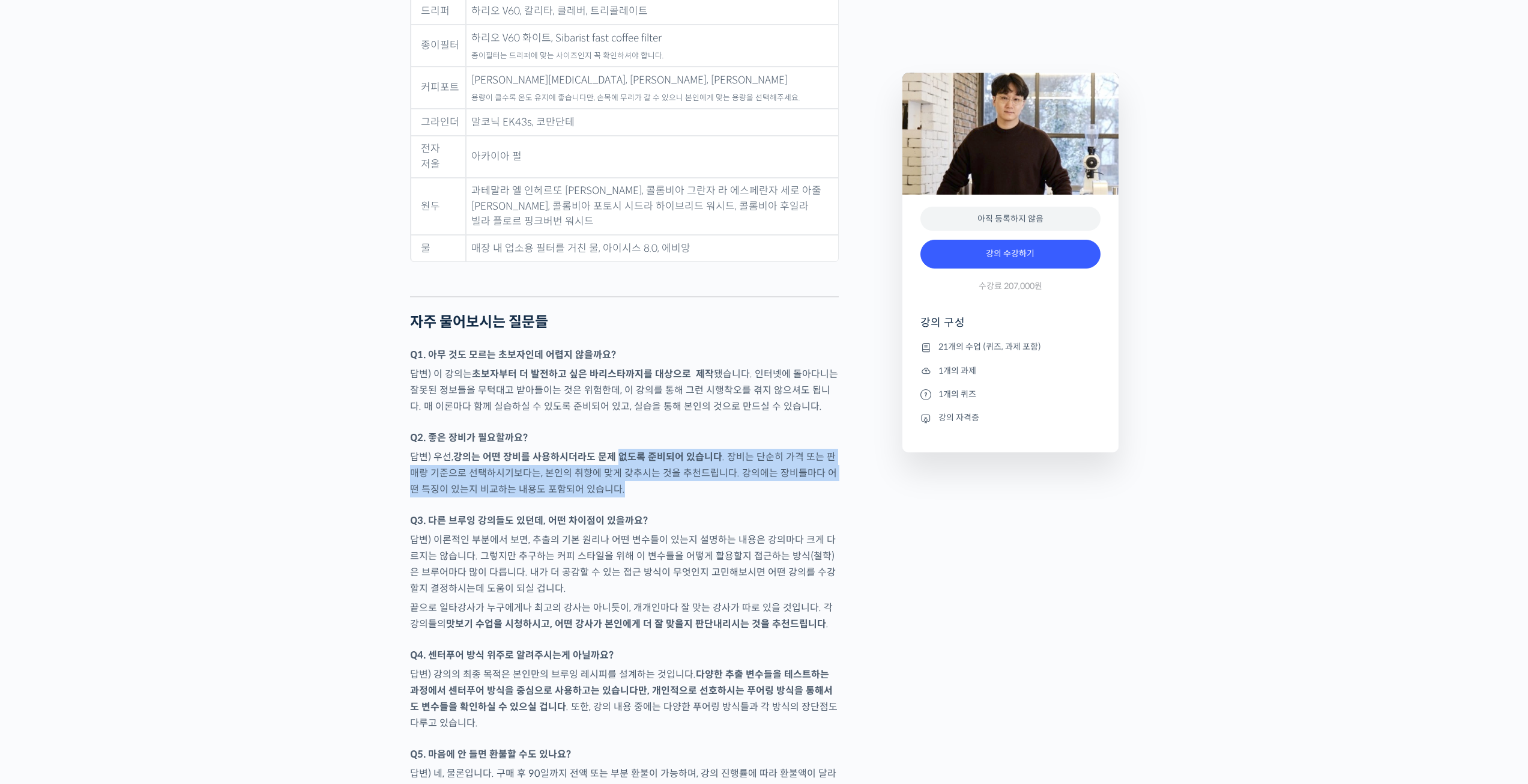
drag, startPoint x: 618, startPoint y: 411, endPoint x: 615, endPoint y: 451, distance: 40.1
click at [615, 451] on p "답변) 우선, 강의는 어떤 장비를 사용하시더라도 문제 없도록 준비되어 있습니다 . 장비는 단순히 가격 또는 판매량 기준으로 선택하시기보다는, …" at bounding box center [624, 472] width 429 height 49
drag, startPoint x: 602, startPoint y: 388, endPoint x: 610, endPoint y: 448, distance: 60.5
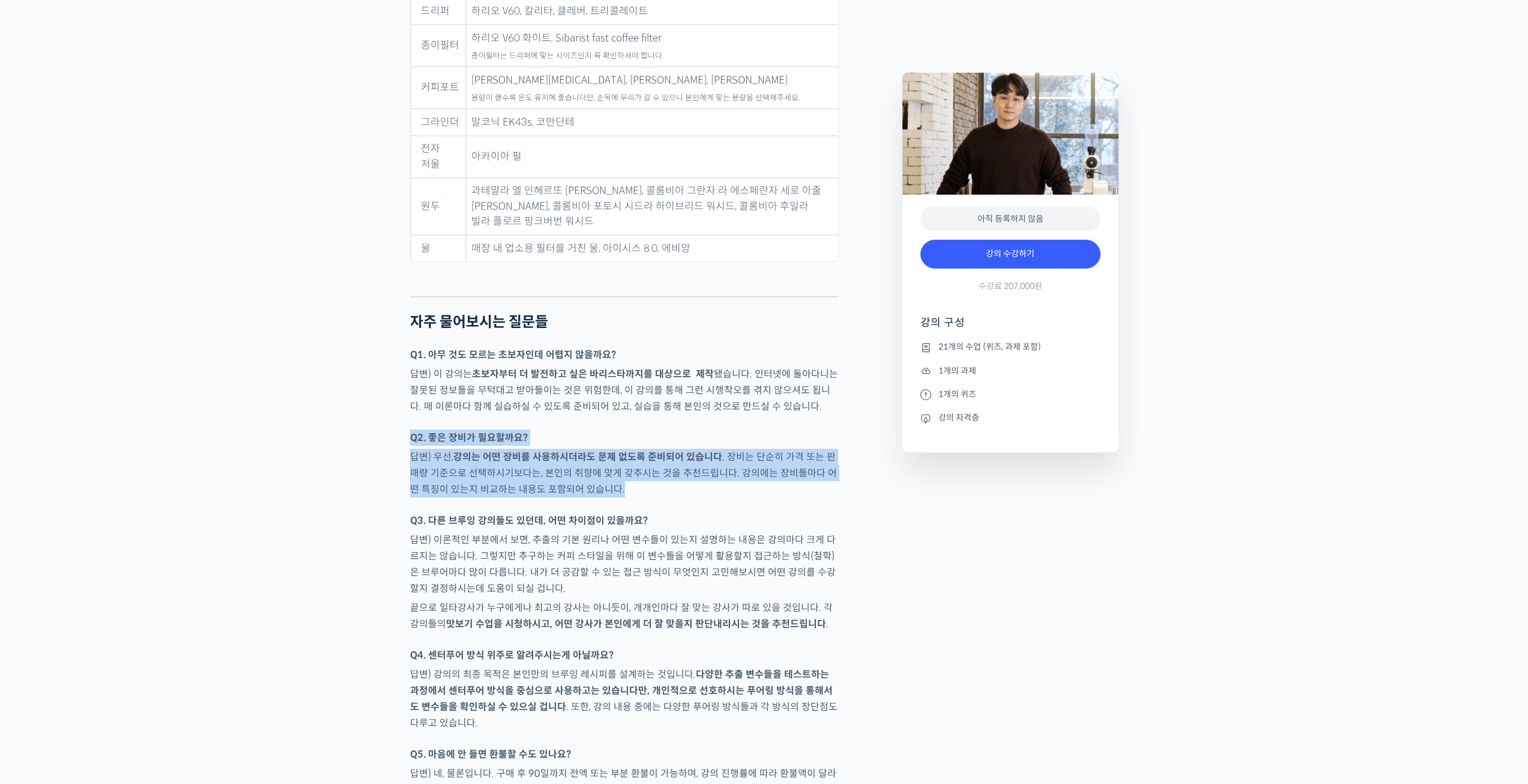
click at [610, 448] on p "답변) 우선, 강의는 어떤 장비를 사용하시더라도 문제 없도록 준비되어 있습니다 . 장비는 단순히 가격 또는 판매량 기준으로 선택하시기보다는, …" at bounding box center [624, 472] width 429 height 49
drag, startPoint x: 608, startPoint y: 385, endPoint x: 619, endPoint y: 452, distance: 67.9
click at [619, 452] on p "답변) 우선, 강의는 어떤 장비를 사용하시더라도 문제 없도록 준비되어 있습니다 . 장비는 단순히 가격 또는 판매량 기준으로 선택하시기보다는, …" at bounding box center [624, 472] width 429 height 49
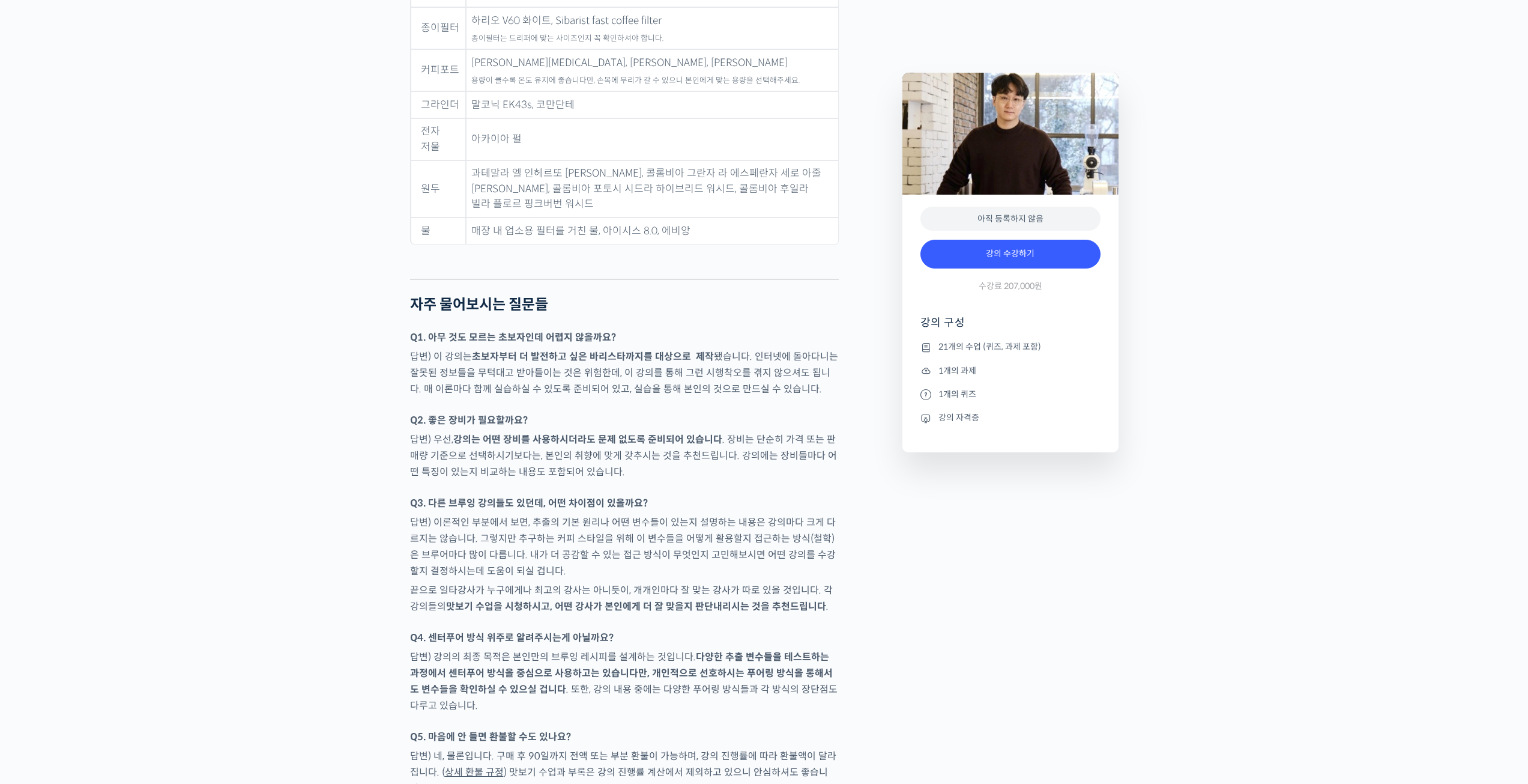
scroll to position [5043, 0]
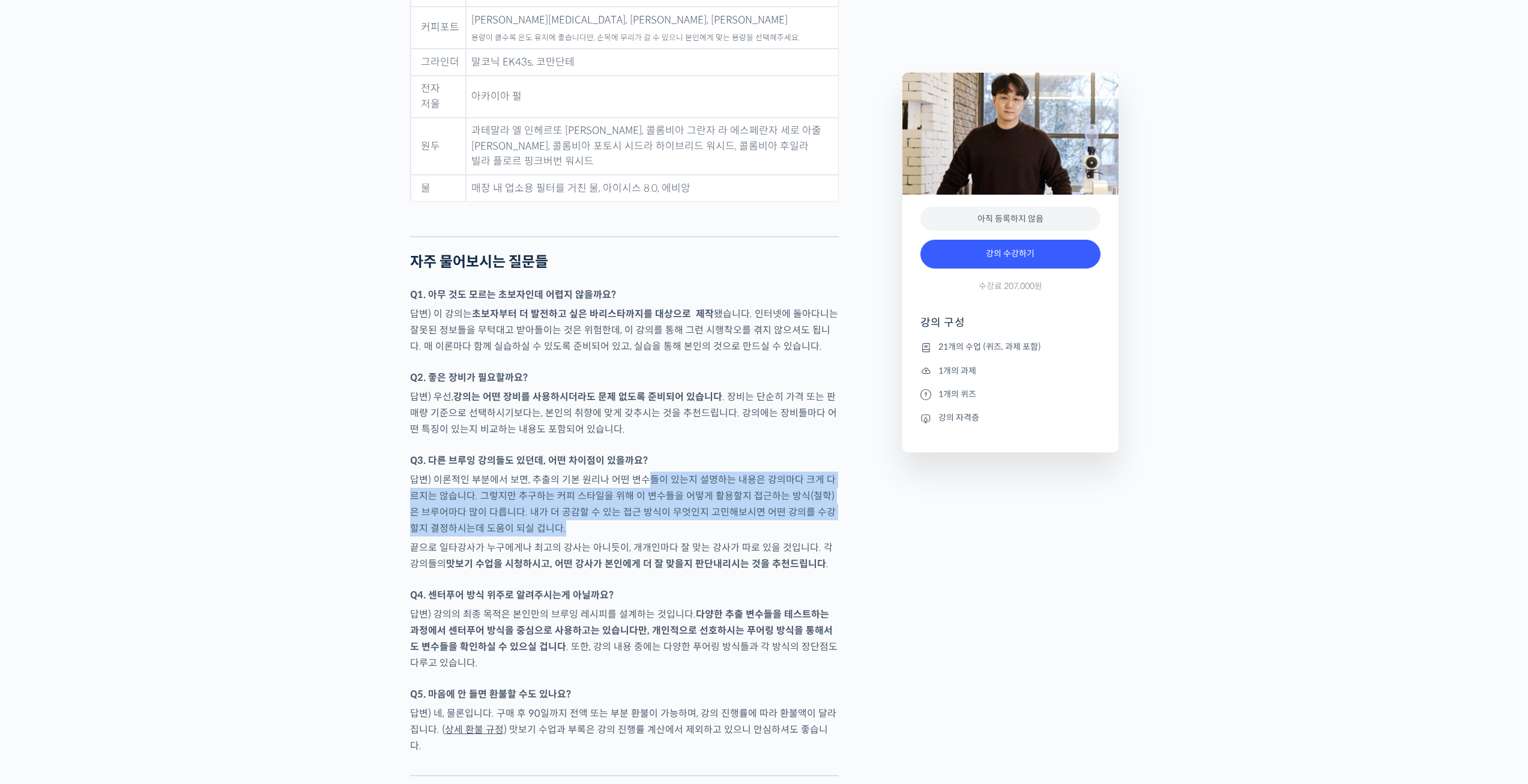
drag, startPoint x: 644, startPoint y: 435, endPoint x: 644, endPoint y: 487, distance: 52.0
click at [644, 487] on p "답변) 이론적인 부분에서 보면, 추출의 기본 원리나 어떤 변수들이 있는지 설명하는 내용은 강의마다 크게 다르지는 않습니다. 그렇지만 추구하는 …" at bounding box center [624, 504] width 429 height 65
drag, startPoint x: 657, startPoint y: 405, endPoint x: 645, endPoint y: 495, distance: 90.8
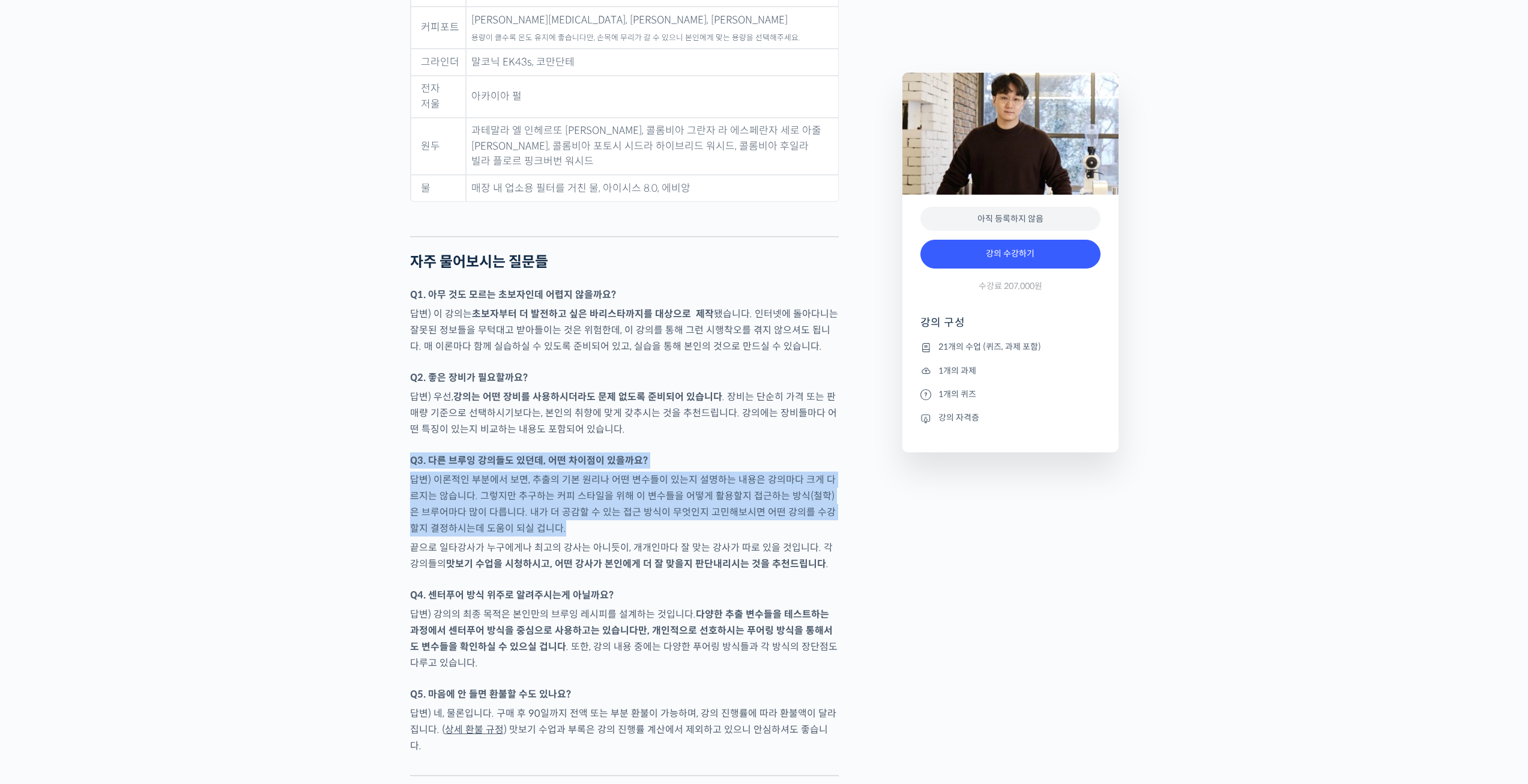
click at [645, 495] on p "답변) 이론적인 부분에서 보면, 추출의 기본 원리나 어떤 변수들이 있는지 설명하는 내용은 강의마다 크게 다르지는 않습니다. 그렇지만 추구하는 …" at bounding box center [624, 504] width 429 height 65
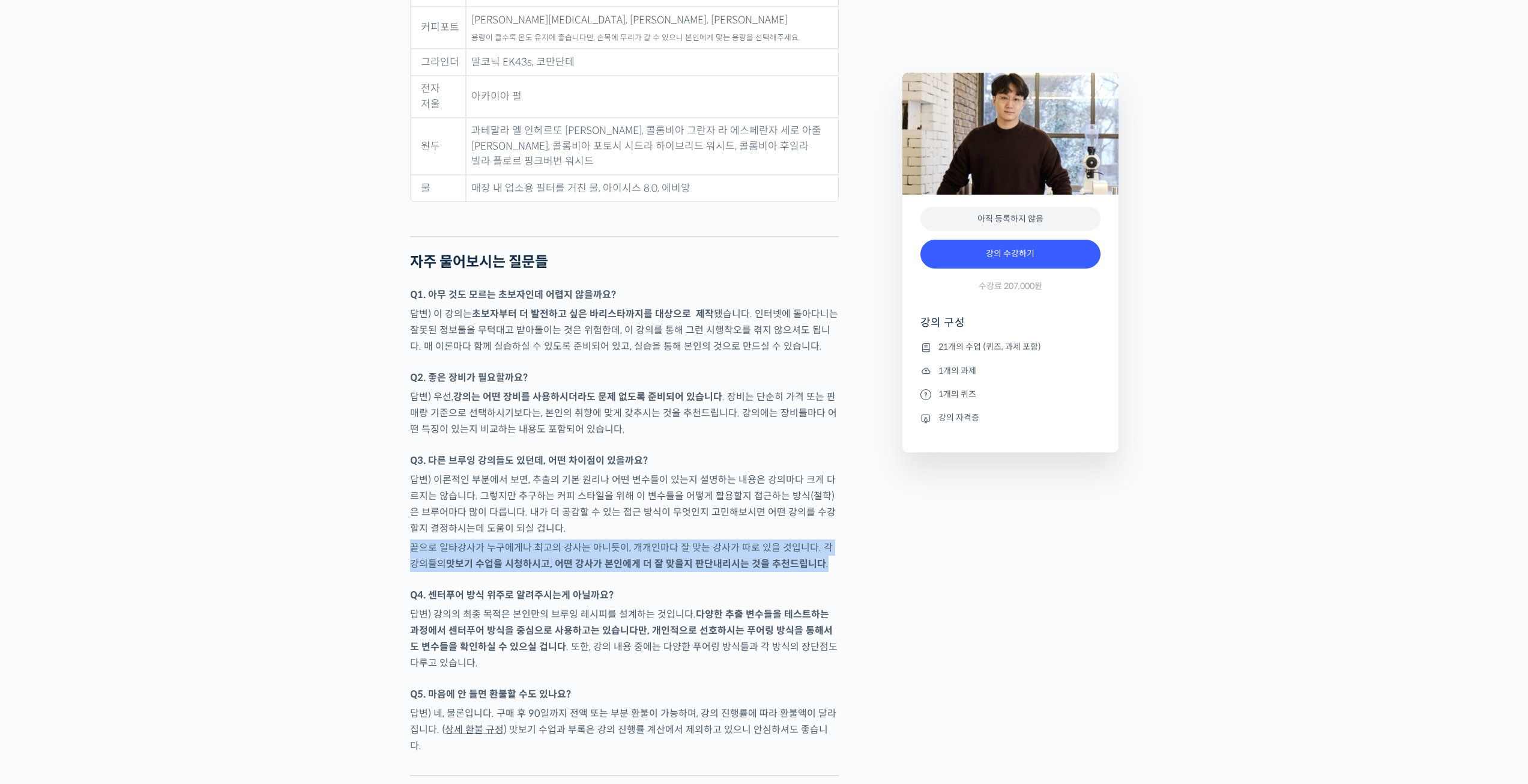
drag, startPoint x: 645, startPoint y: 495, endPoint x: 647, endPoint y: 538, distance: 43.0
click at [647, 574] on div at bounding box center [624, 580] width 429 height 12
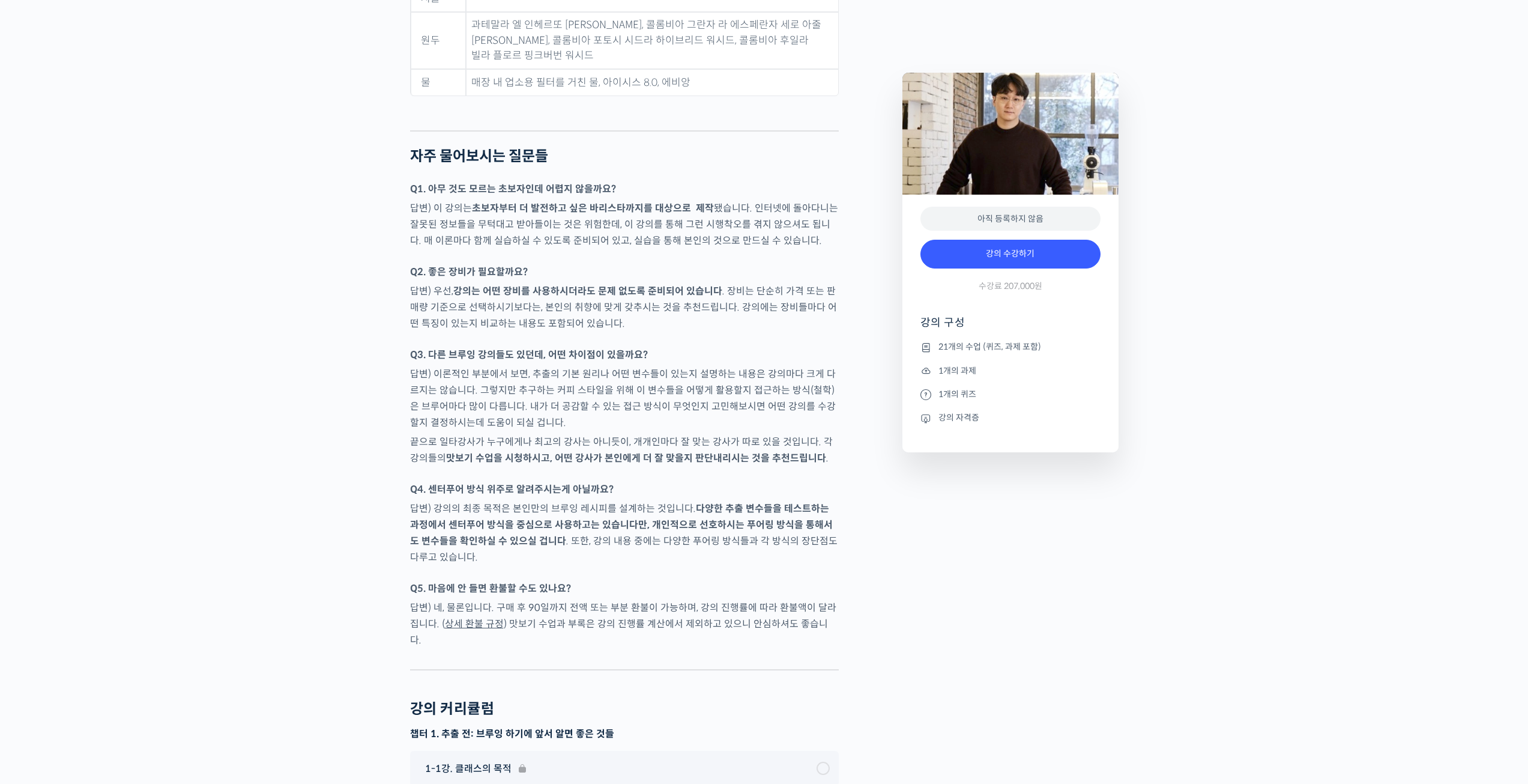
scroll to position [5284, 0]
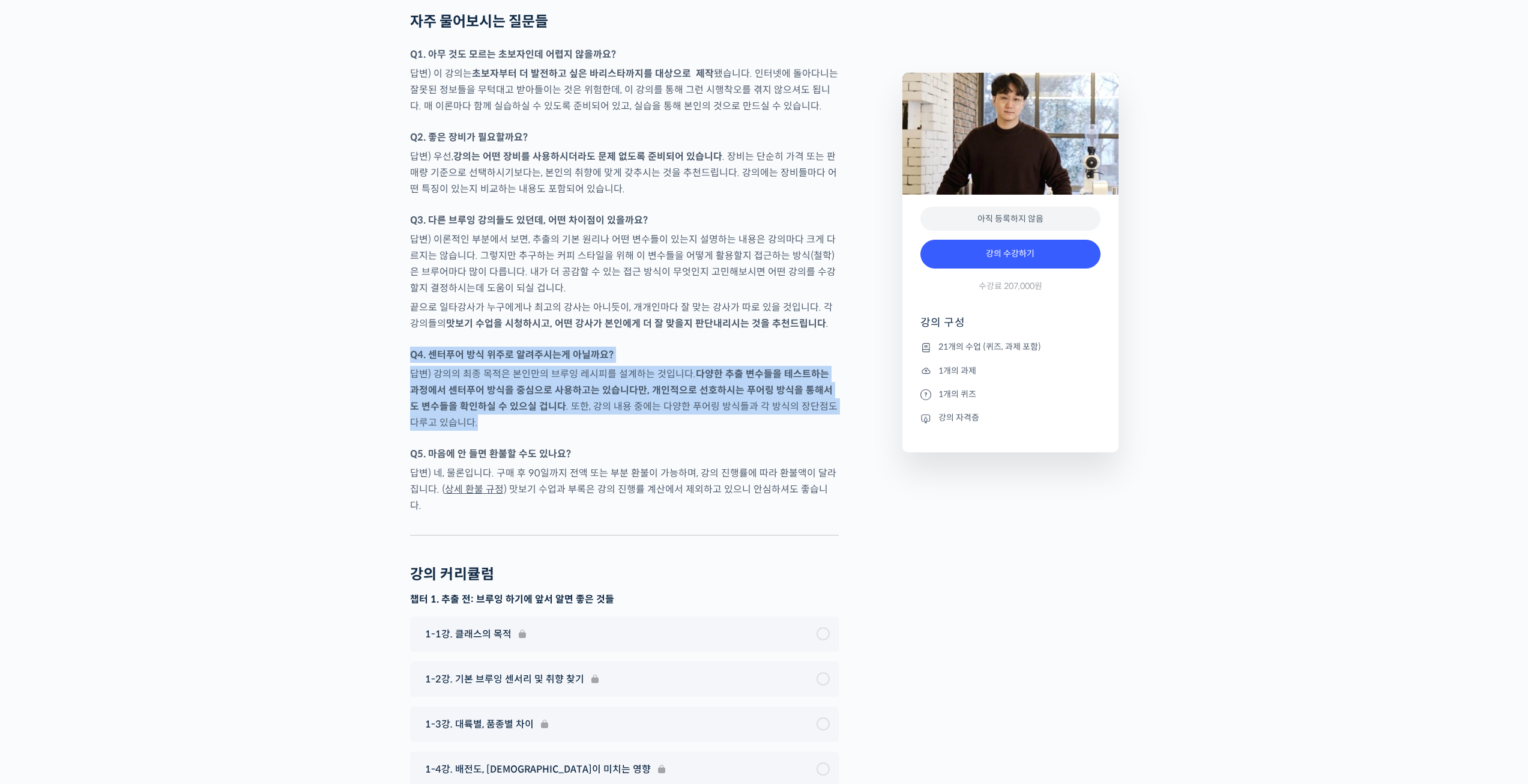
drag, startPoint x: 615, startPoint y: 305, endPoint x: 599, endPoint y: 393, distance: 89.4
drag, startPoint x: 599, startPoint y: 393, endPoint x: 609, endPoint y: 322, distance: 71.7
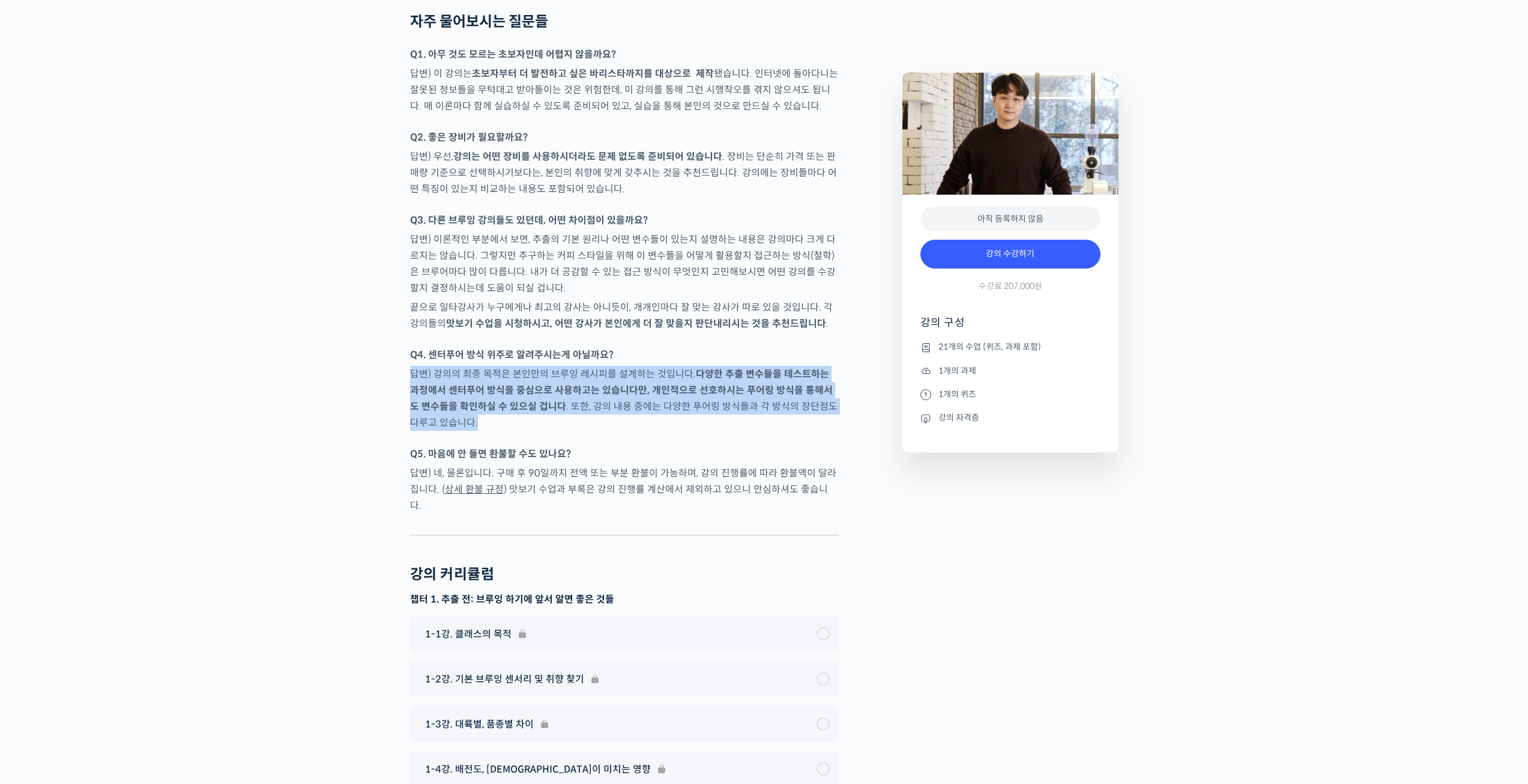
click at [609, 348] on strong "Q4. 센터푸어 방식 위주로 알려주시는게 아닐까요?" at bounding box center [512, 354] width 204 height 12
drag, startPoint x: 620, startPoint y: 314, endPoint x: 613, endPoint y: 391, distance: 77.3
click at [613, 391] on p "답변) 강의의 최종 목적은 본인만의 브루잉 레시피를 설계하는 것입니다. 다양한 추출 변수들을 테스트하는 과정에서 센터푸어 방식을 중심으로 사용…" at bounding box center [624, 398] width 429 height 65
drag, startPoint x: 613, startPoint y: 391, endPoint x: 613, endPoint y: 317, distance: 74.0
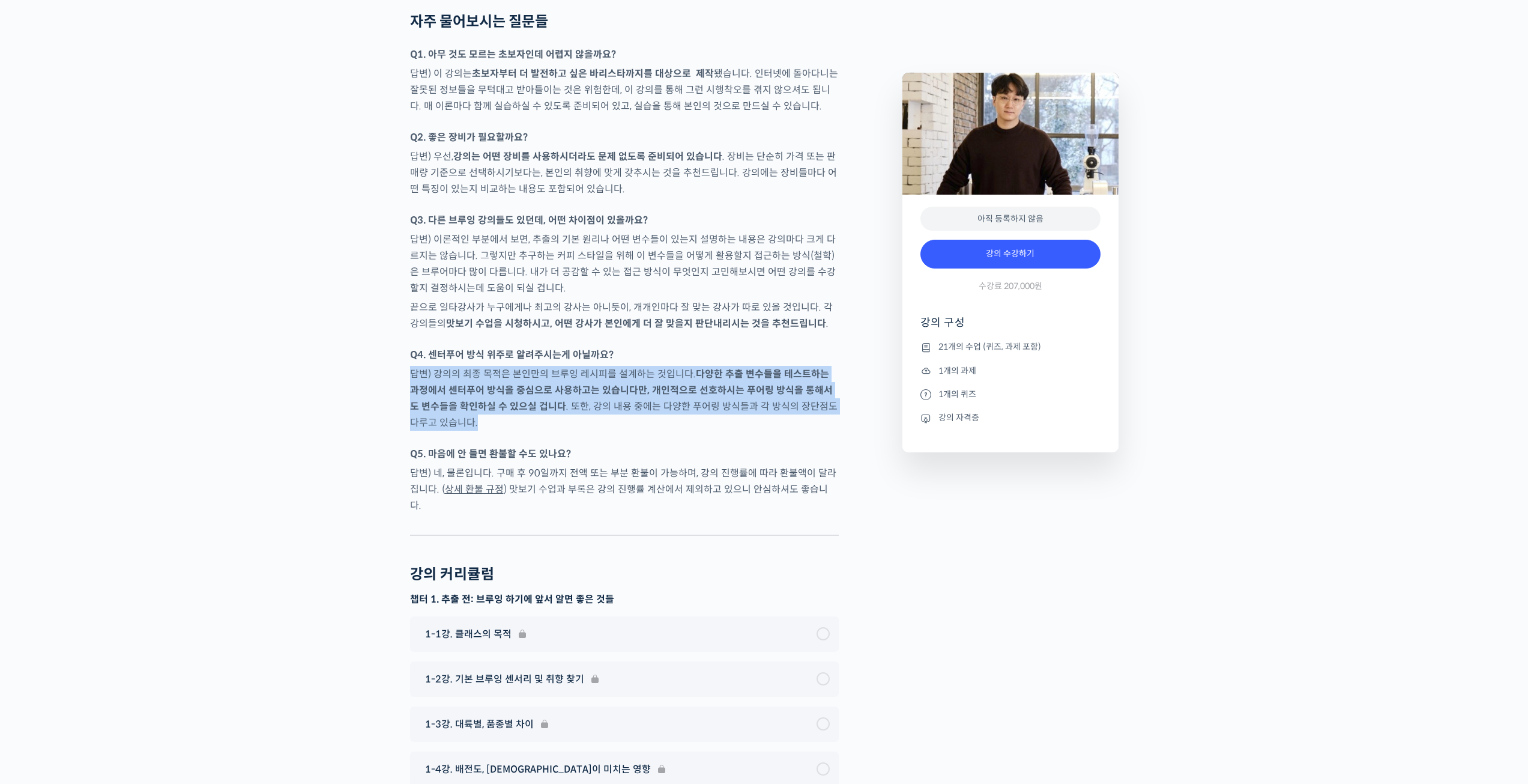
click at [613, 346] on p "Q4. 센터푸어 방식 위주로 알려주시는게 아닐까요?" at bounding box center [624, 354] width 429 height 17
drag, startPoint x: 621, startPoint y: 305, endPoint x: 605, endPoint y: 388, distance: 84.5
click at [605, 388] on p "답변) 강의의 최종 목적은 본인만의 브루잉 레시피를 설계하는 것입니다. 다양한 추출 변수들을 테스트하는 과정에서 센터푸어 방식을 중심으로 사용…" at bounding box center [624, 398] width 429 height 65
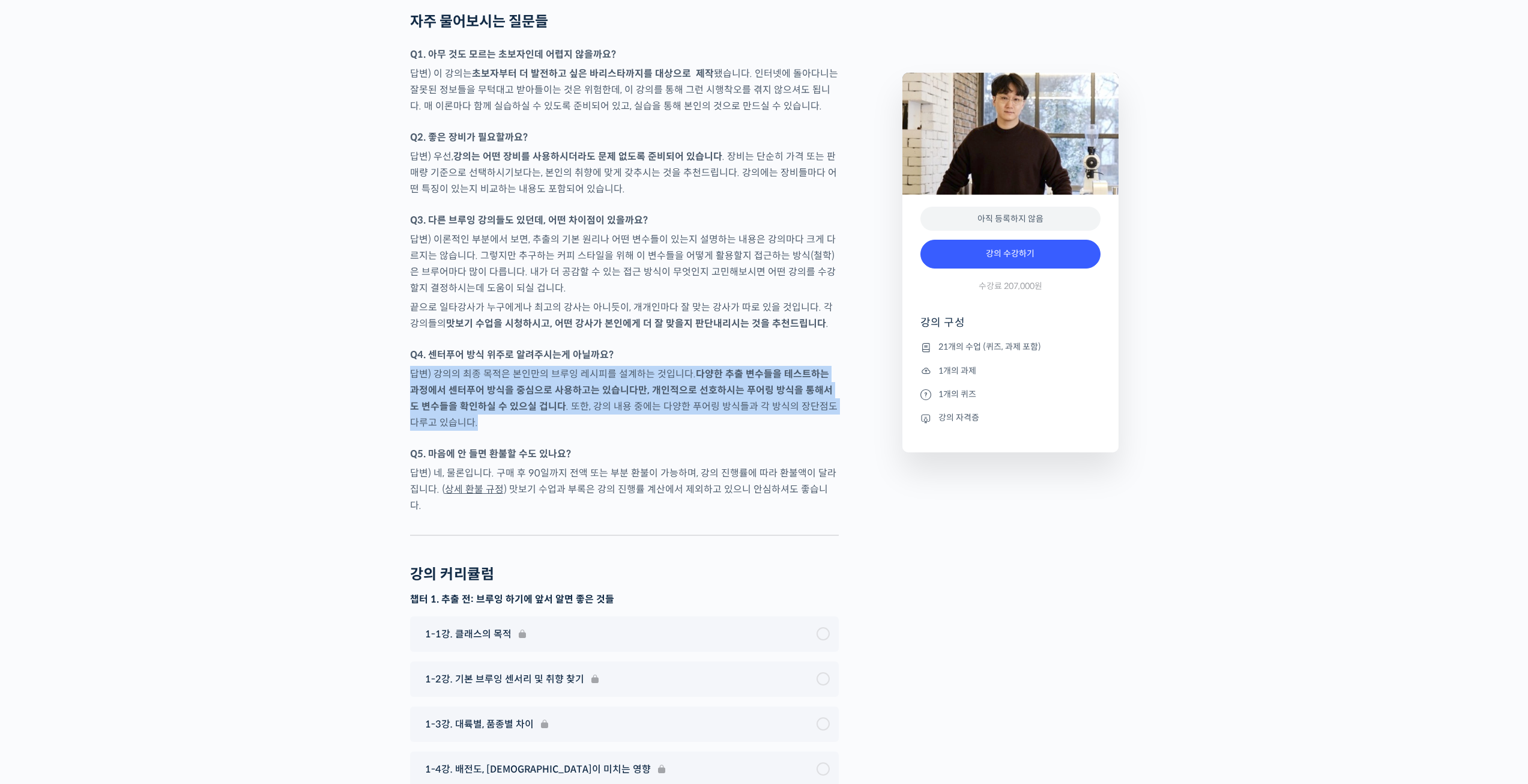
drag, startPoint x: 605, startPoint y: 388, endPoint x: 623, endPoint y: 310, distance: 80.0
click at [623, 346] on p "Q4. 센터푸어 방식 위주로 알려주시는게 아닐까요?" at bounding box center [624, 354] width 429 height 17
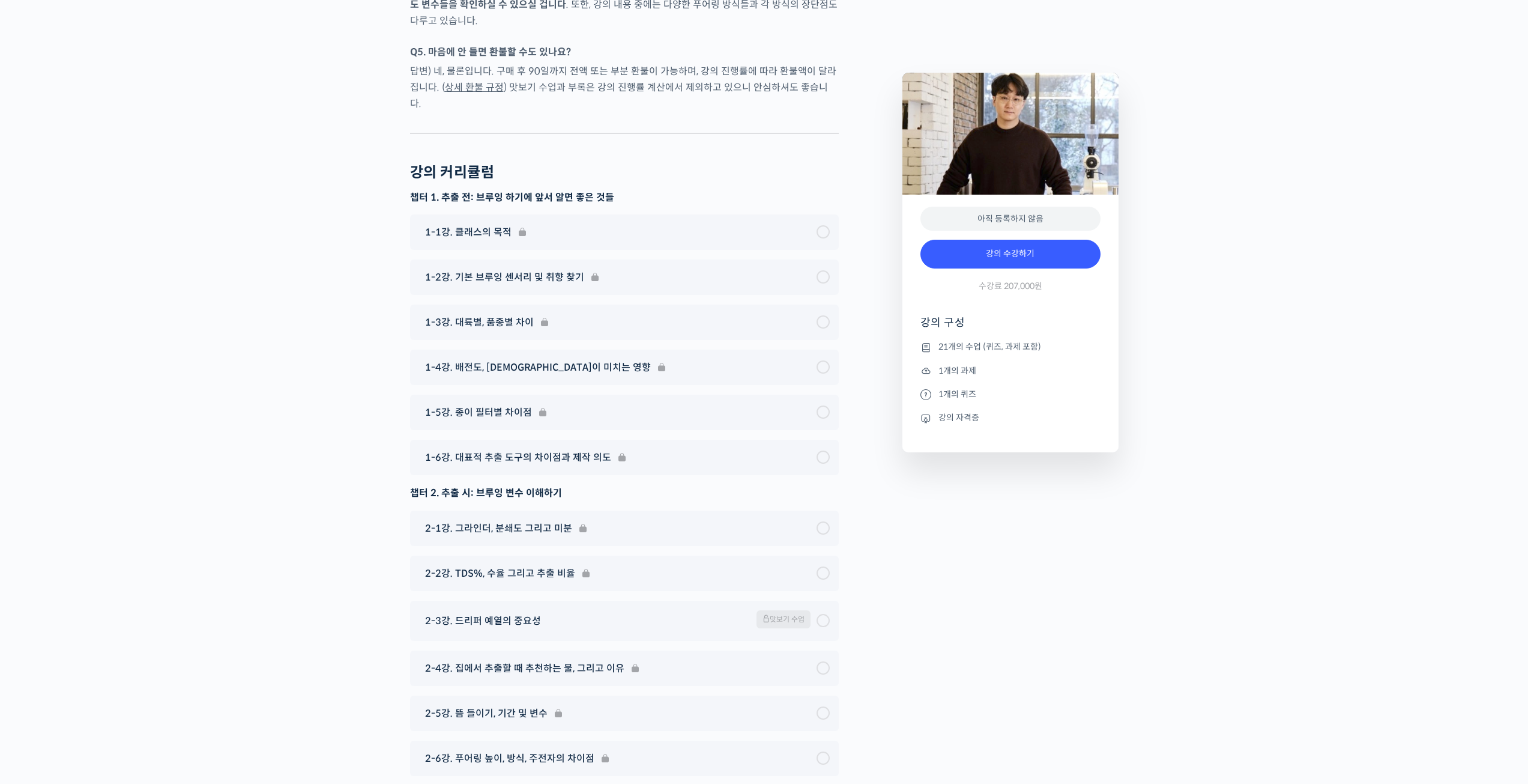
scroll to position [5683, 0]
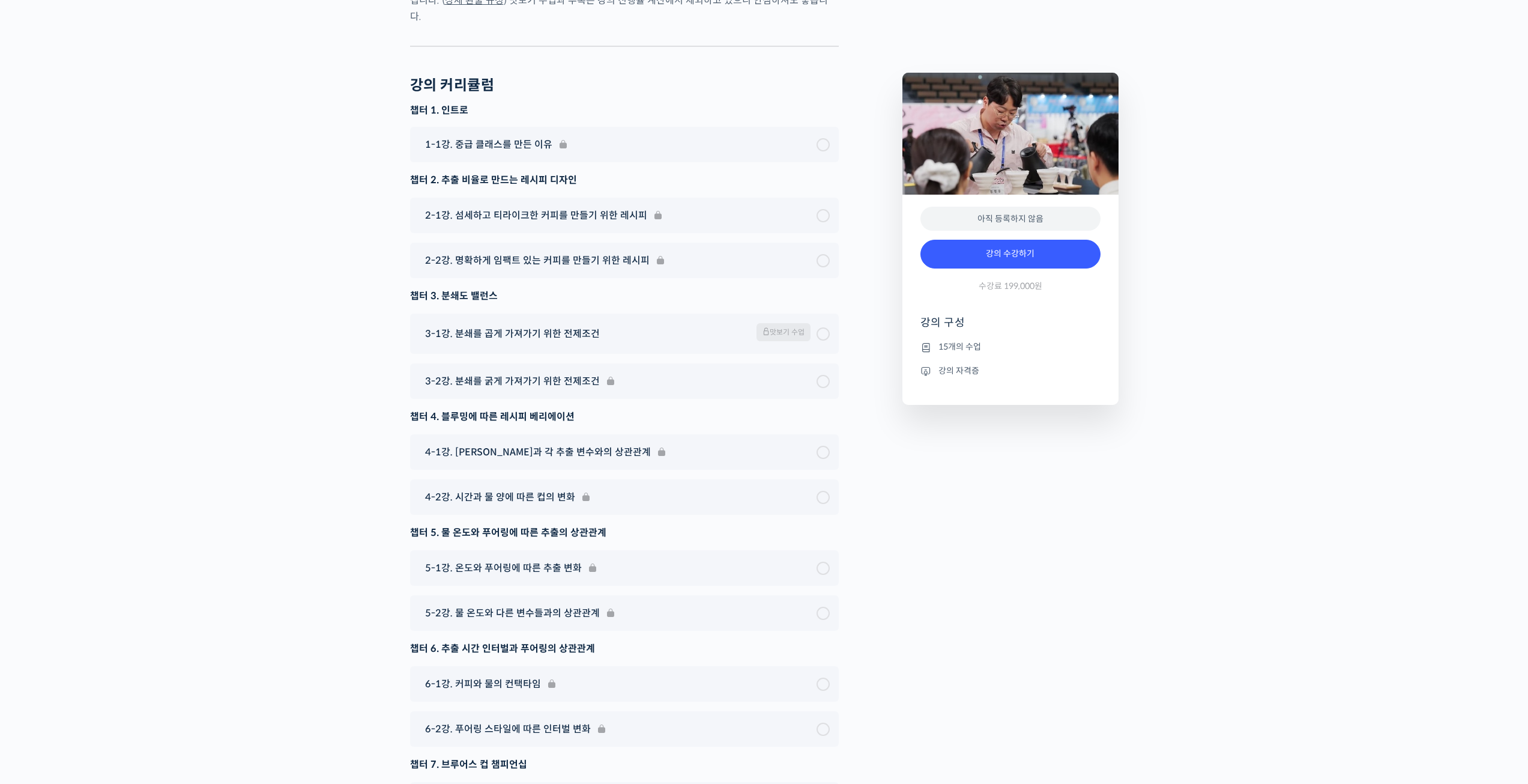
scroll to position [3542, 0]
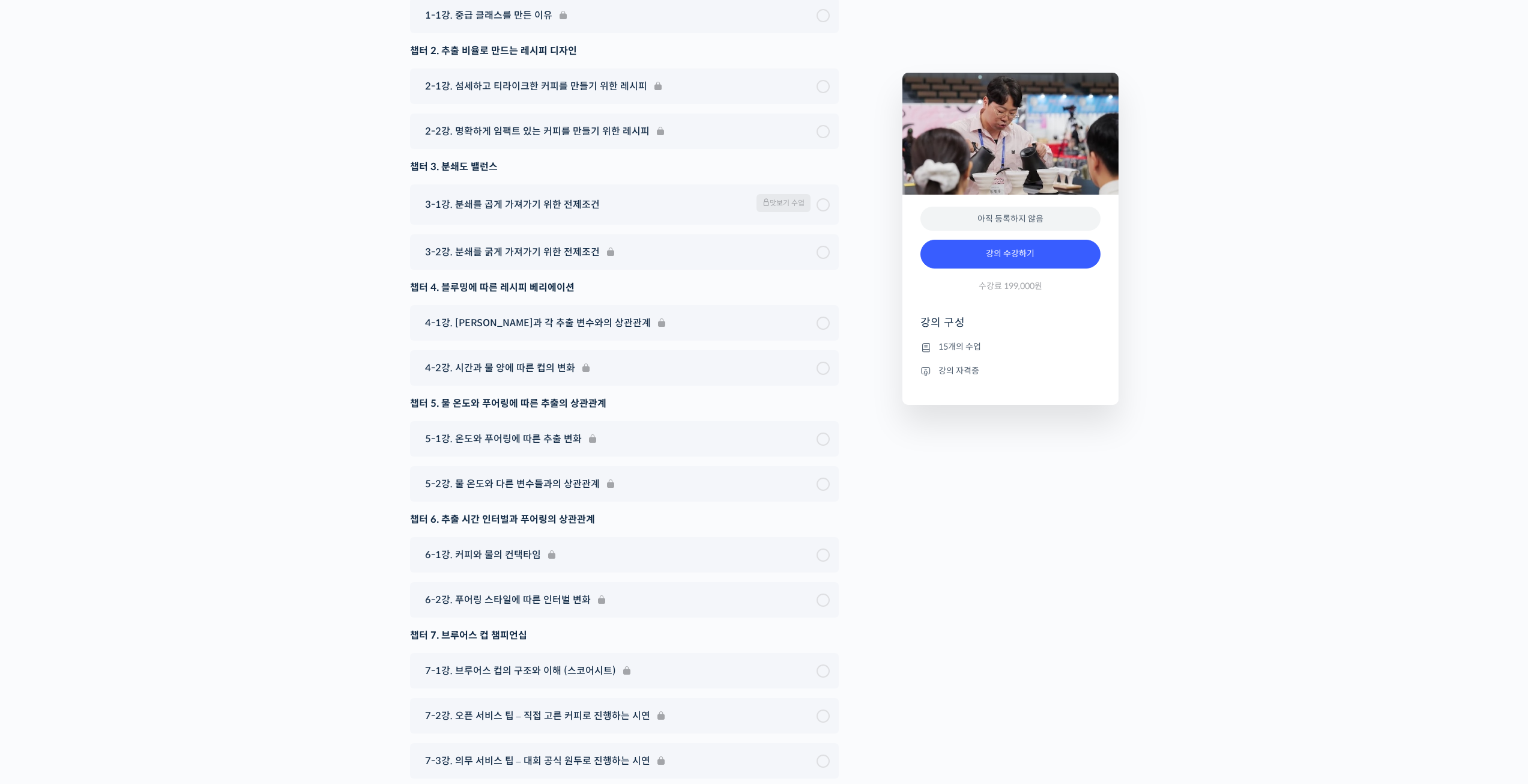
scroll to position [3602, 0]
